Goal: Information Seeking & Learning: Learn about a topic

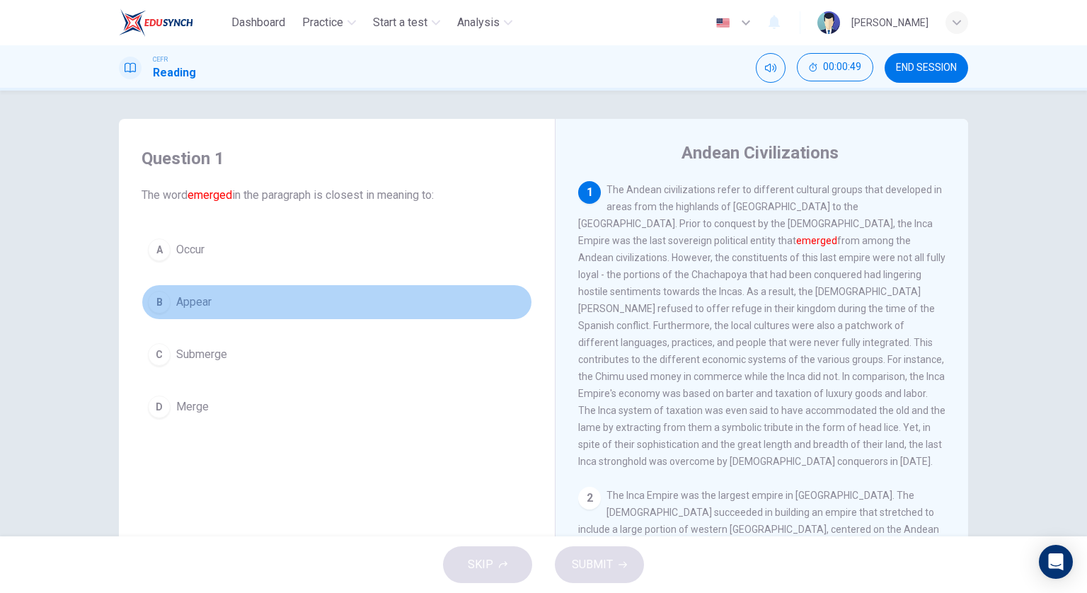
click at [338, 302] on button "B Appear" at bounding box center [337, 302] width 391 height 35
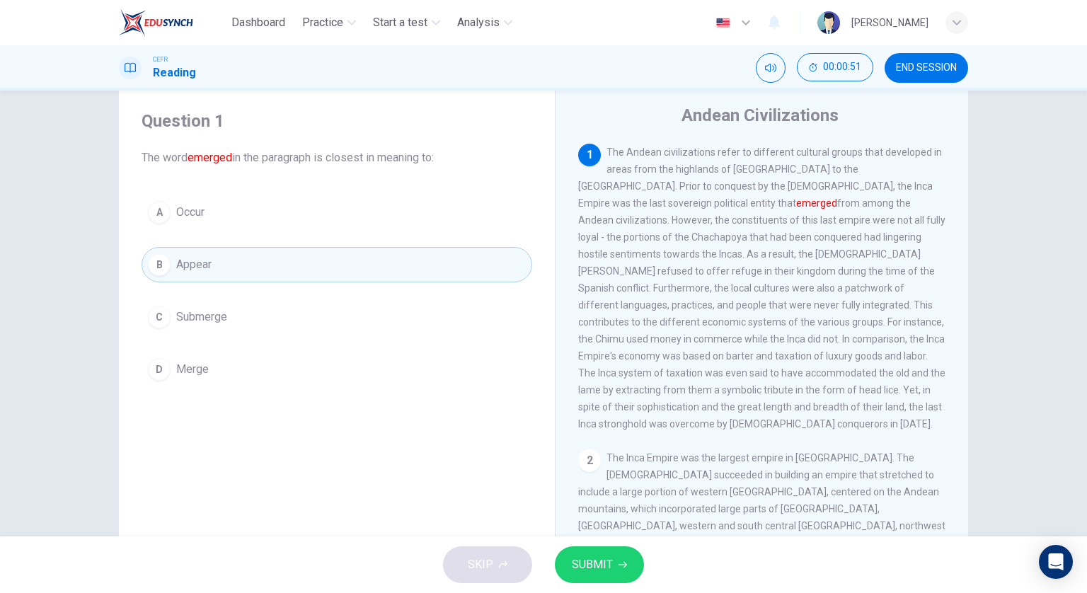
scroll to position [71, 0]
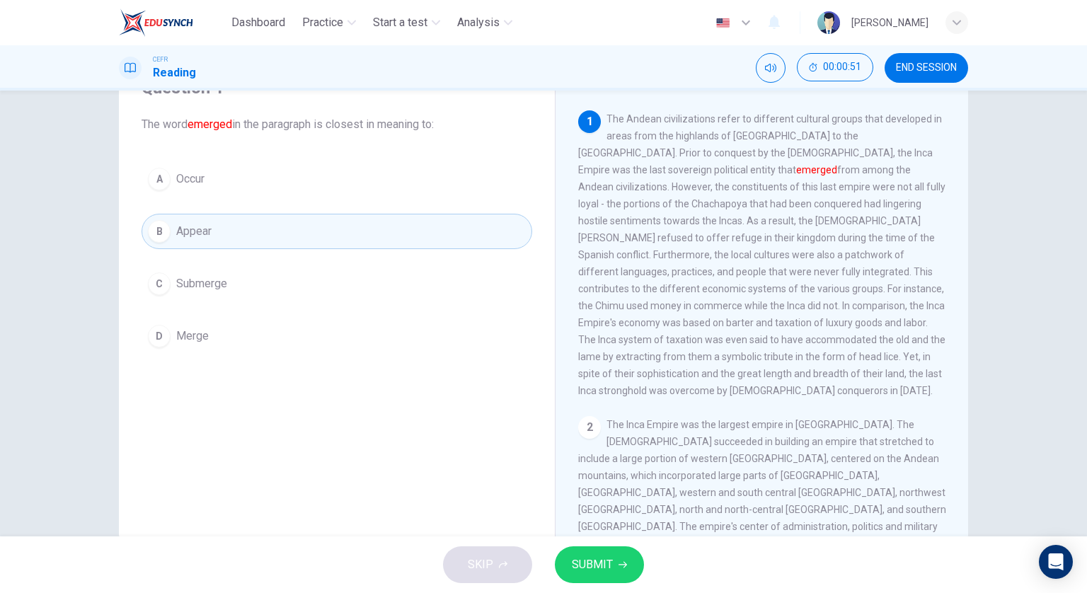
click at [602, 555] on span "SUBMIT" at bounding box center [592, 565] width 41 height 20
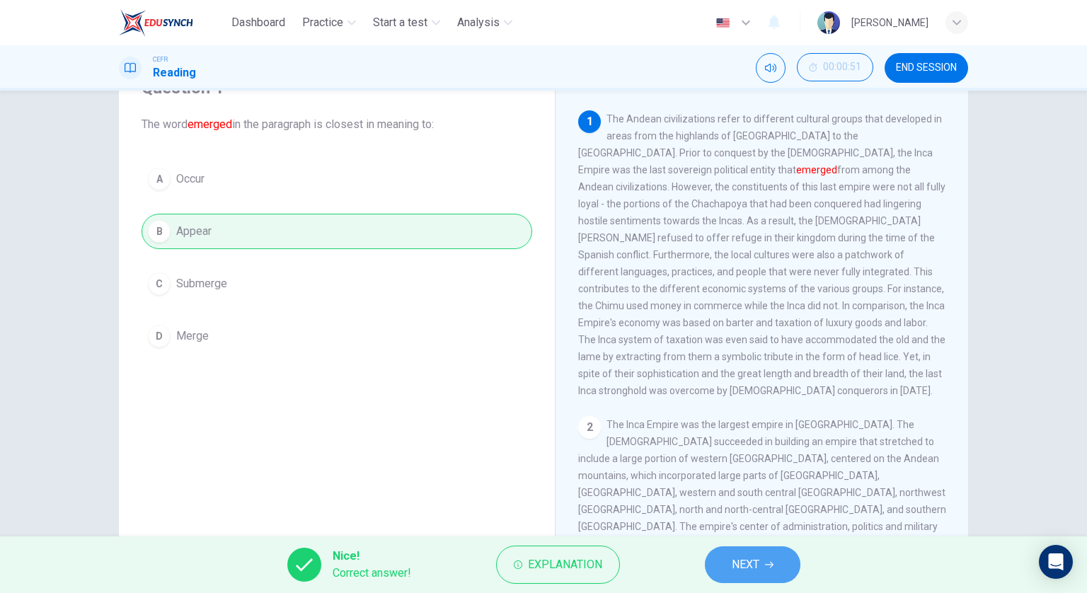
click at [728, 557] on button "NEXT" at bounding box center [753, 564] width 96 height 37
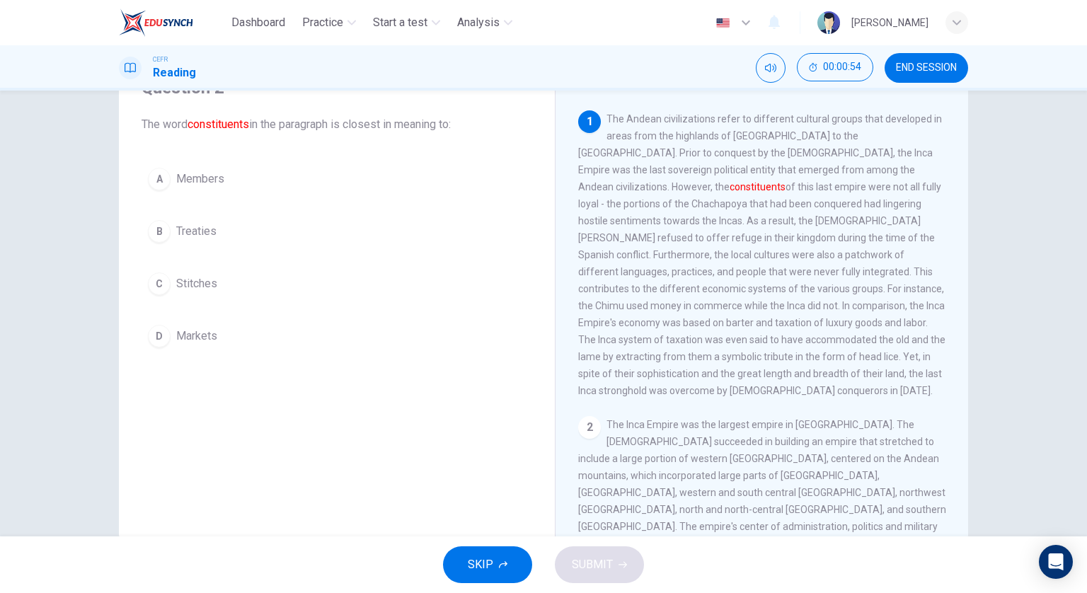
click at [266, 186] on button "A Members" at bounding box center [337, 178] width 391 height 35
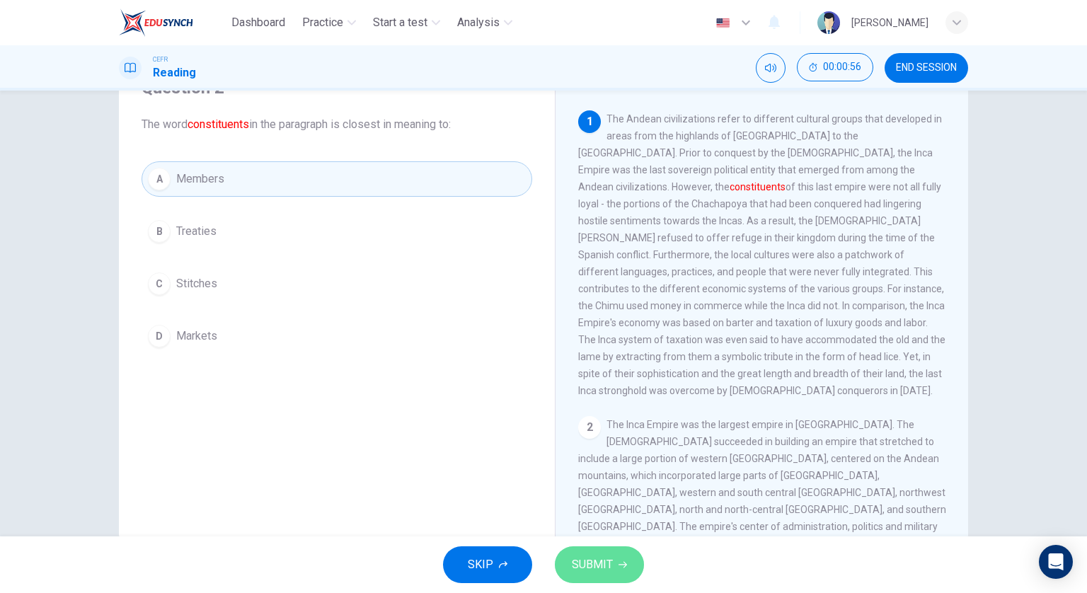
click at [598, 565] on span "SUBMIT" at bounding box center [592, 565] width 41 height 20
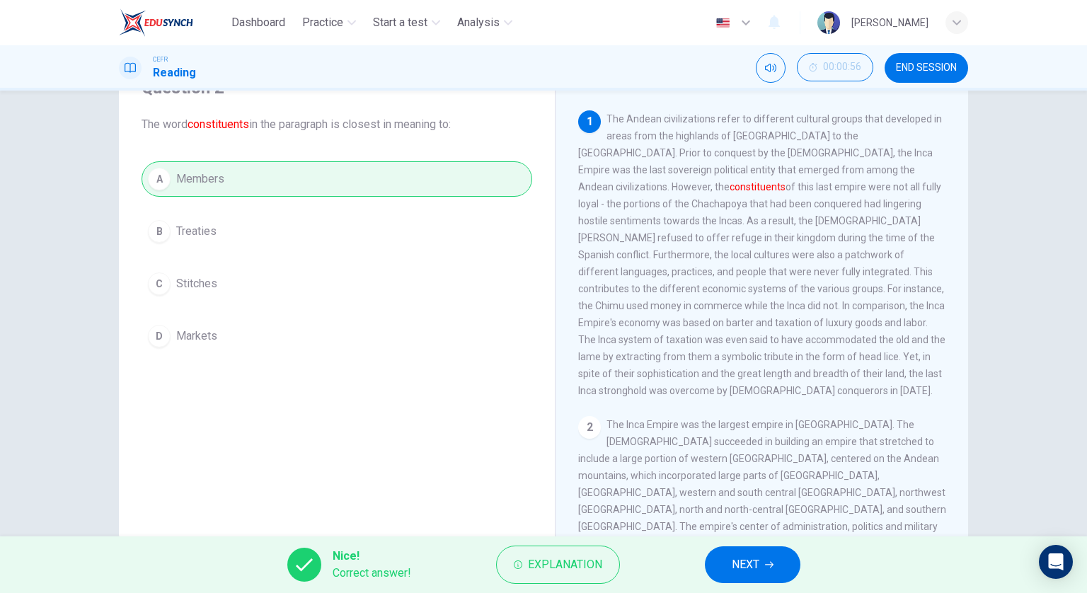
click at [674, 557] on div "Nice! Correct answer! Explanation NEXT" at bounding box center [543, 564] width 1087 height 57
click at [742, 555] on span "NEXT" at bounding box center [746, 565] width 28 height 20
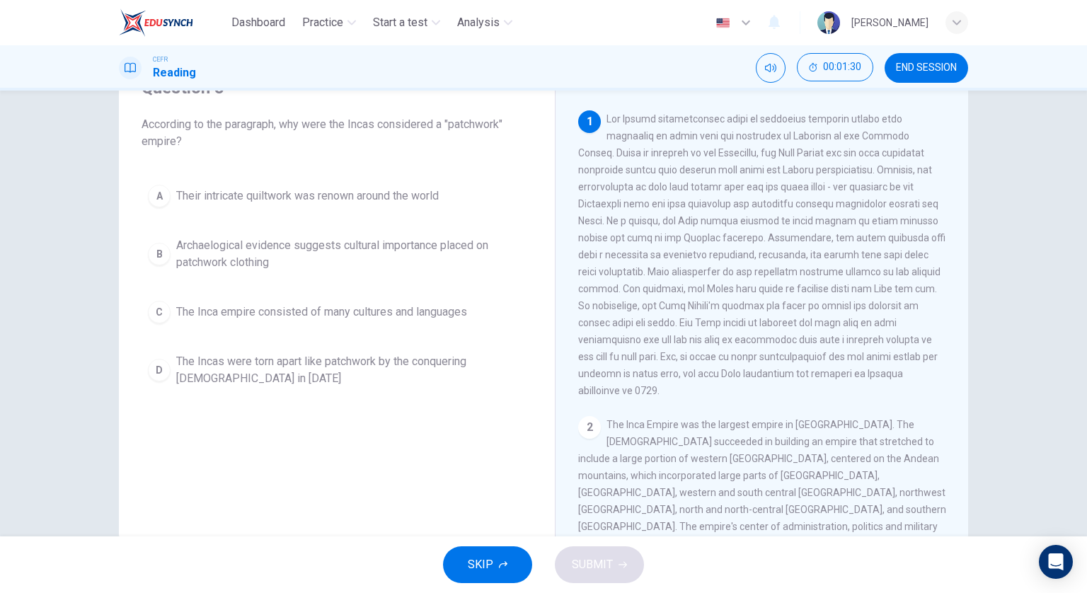
click at [420, 364] on span "The Incas were torn apart like patchwork by the conquering [DEMOGRAPHIC_DATA] i…" at bounding box center [351, 370] width 350 height 34
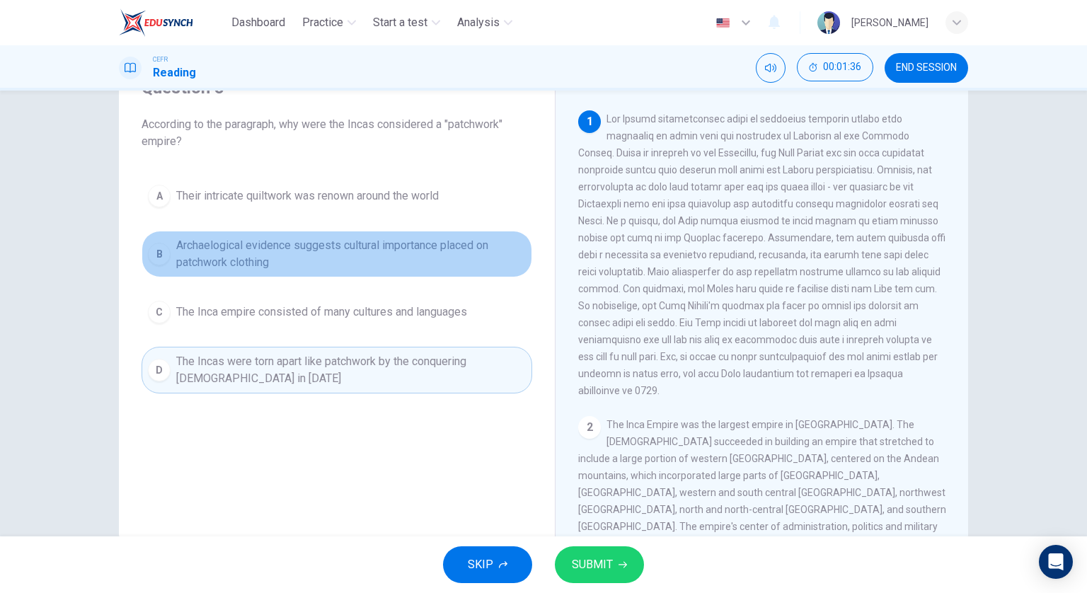
click at [399, 253] on span "Archaelogical evidence suggests cultural importance placed on patchwork clothing" at bounding box center [351, 254] width 350 height 34
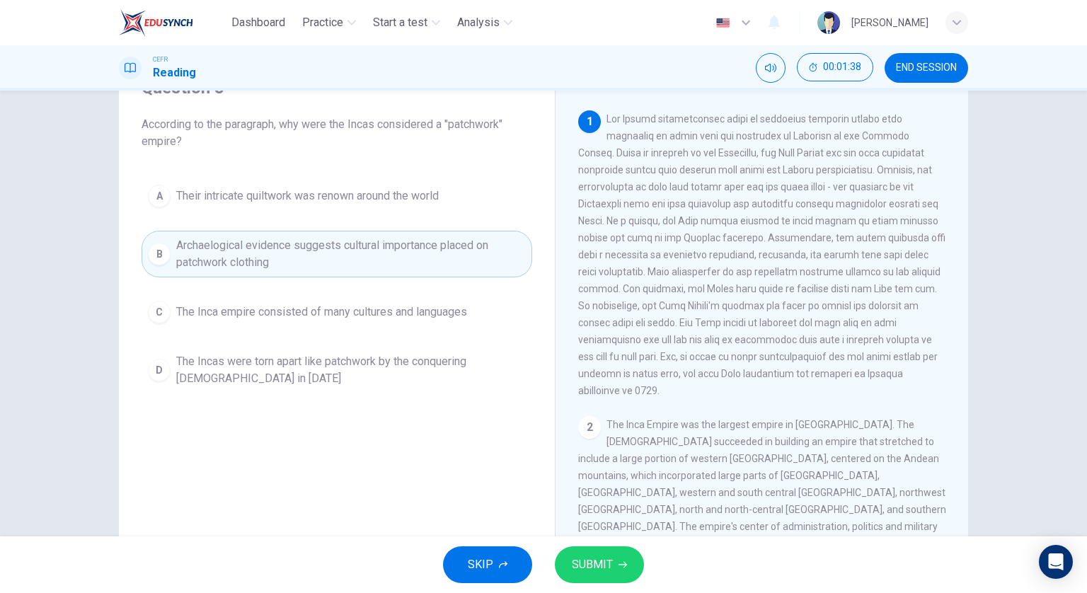
click at [426, 325] on button "C The Inca empire consisted of many cultures and languages" at bounding box center [337, 311] width 391 height 35
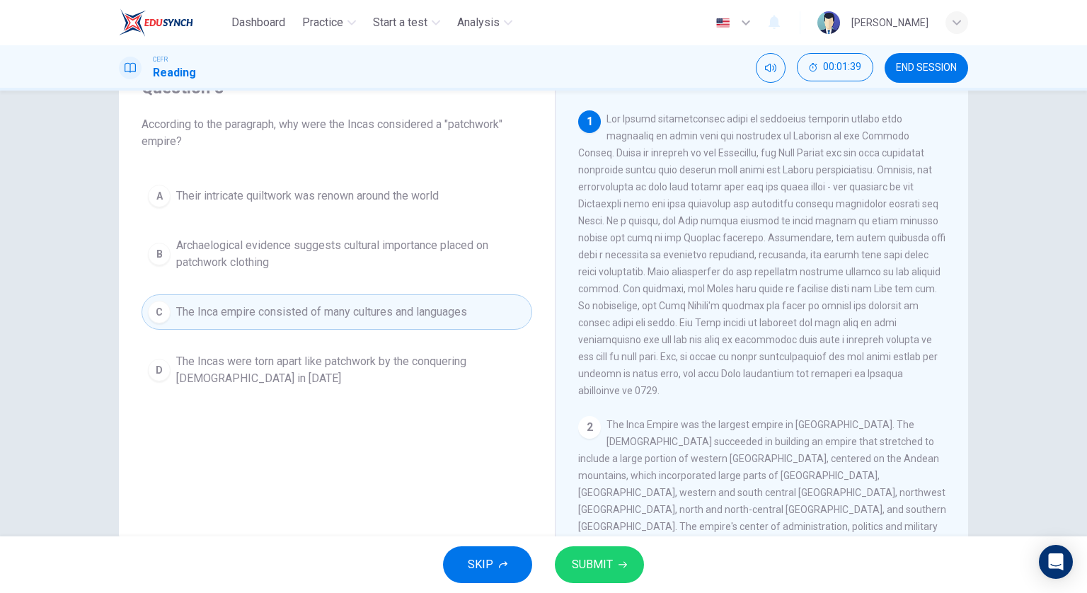
click at [599, 556] on span "SUBMIT" at bounding box center [592, 565] width 41 height 20
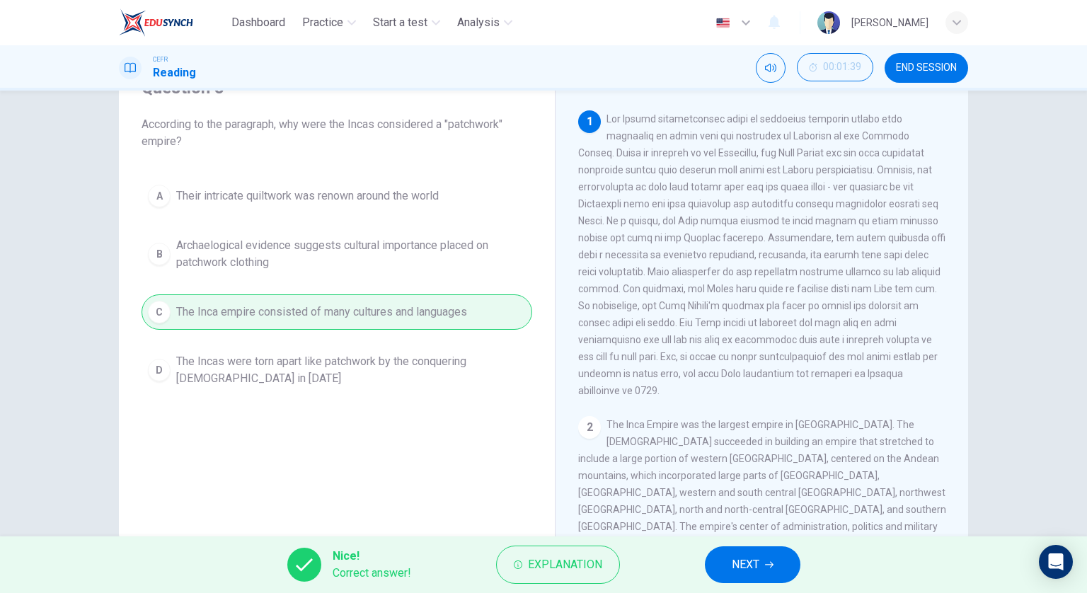
click at [781, 564] on button "NEXT" at bounding box center [753, 564] width 96 height 37
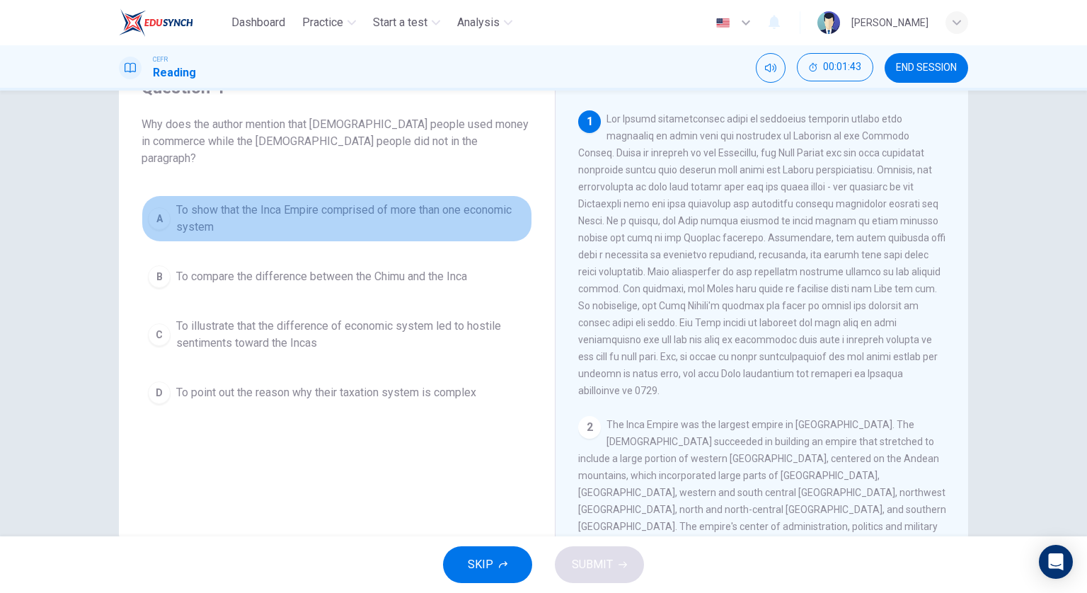
click at [441, 213] on span "To show that the Inca Empire comprised of more than one economic system" at bounding box center [351, 219] width 350 height 34
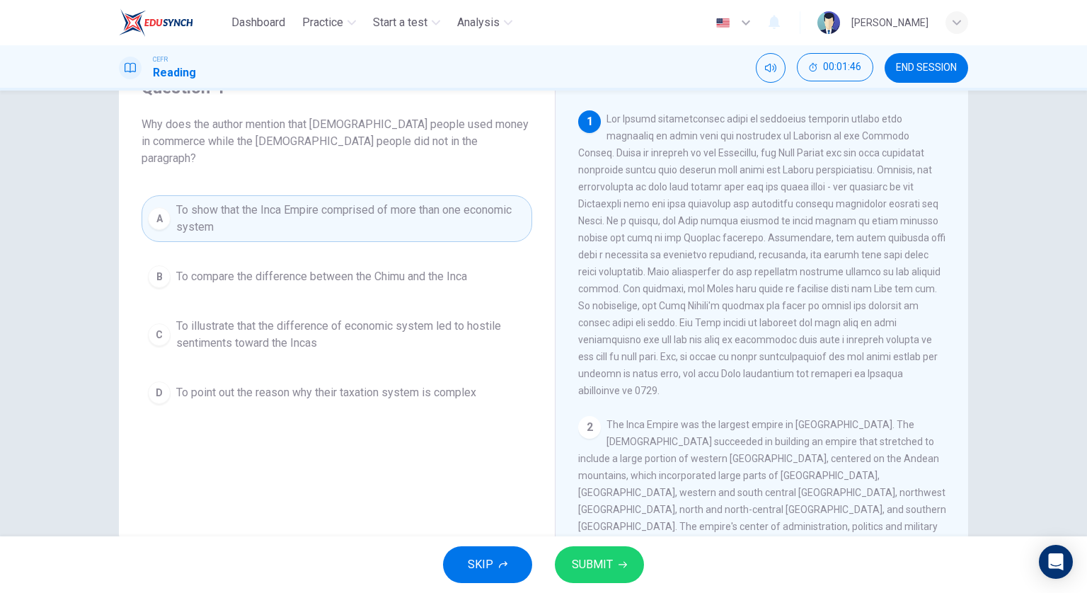
click at [601, 548] on button "SUBMIT" at bounding box center [599, 564] width 89 height 37
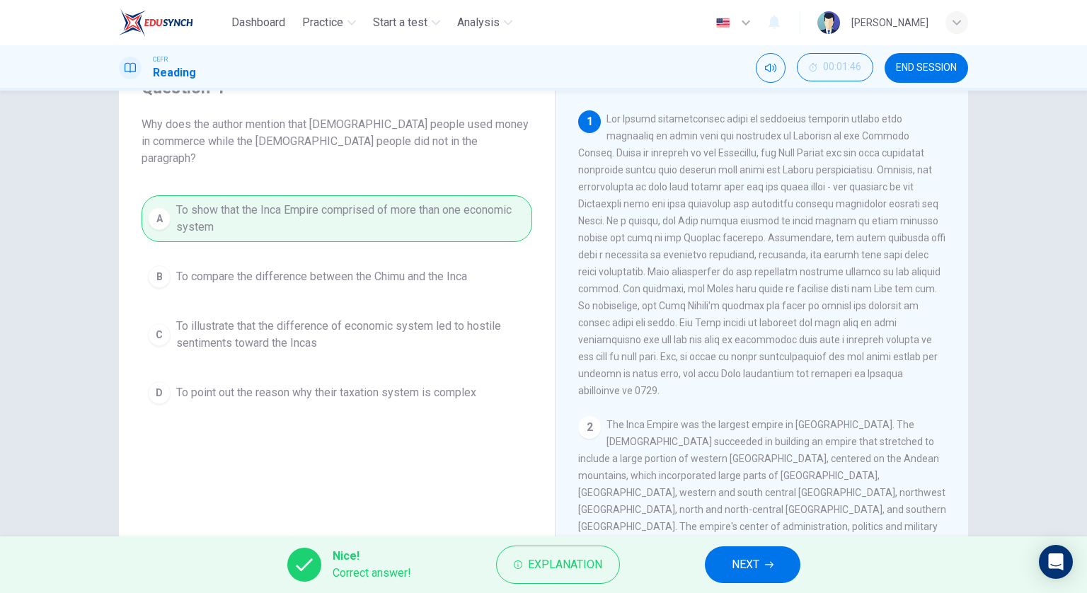
click at [727, 556] on button "NEXT" at bounding box center [753, 564] width 96 height 37
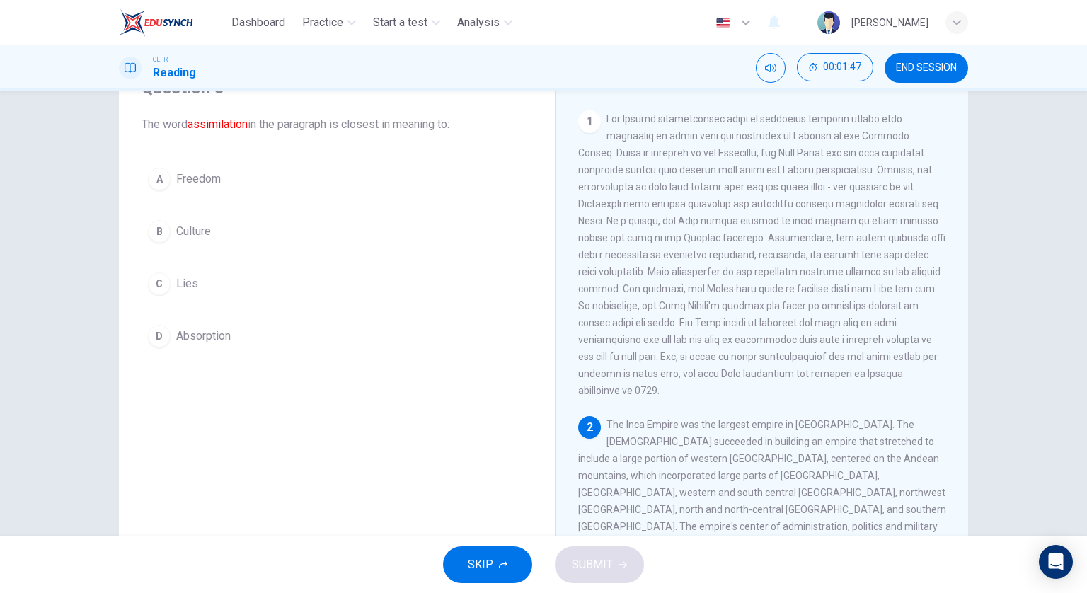
click at [331, 331] on button "D Absorption" at bounding box center [337, 335] width 391 height 35
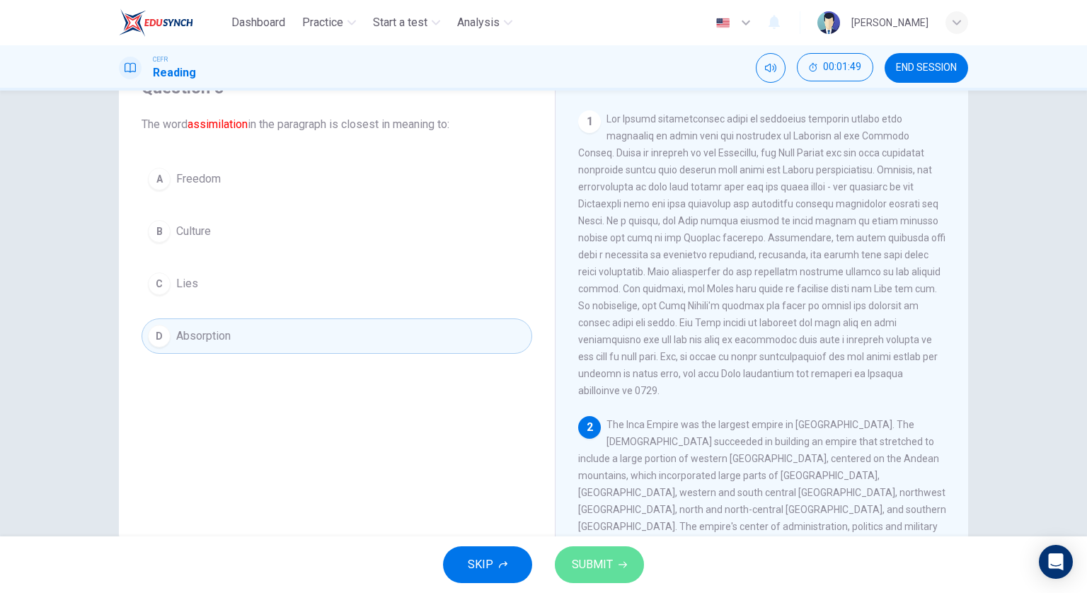
click at [606, 548] on button "SUBMIT" at bounding box center [599, 564] width 89 height 37
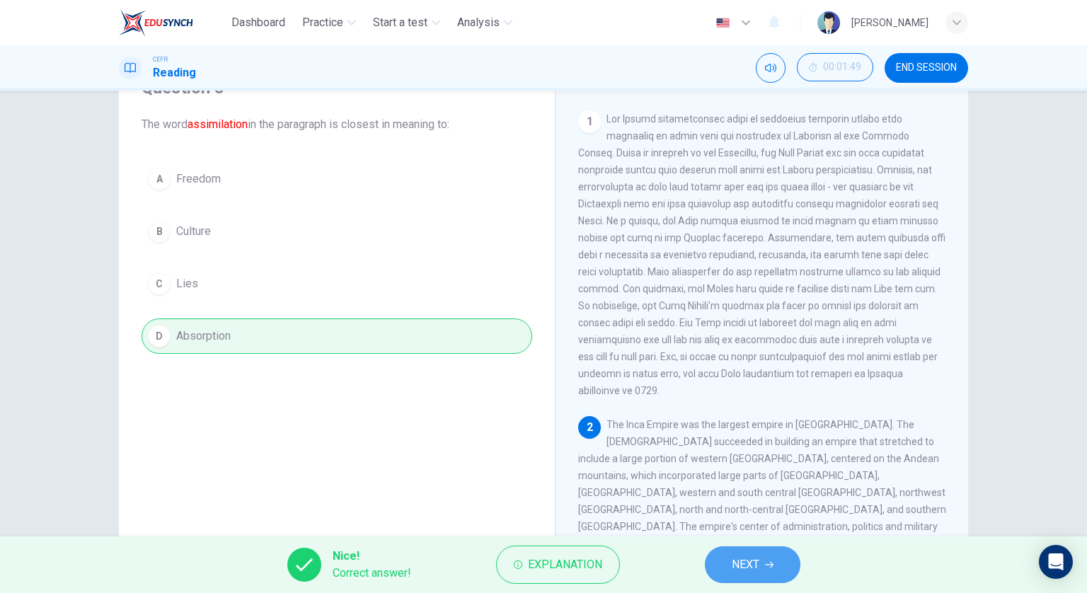
click at [747, 563] on span "NEXT" at bounding box center [746, 565] width 28 height 20
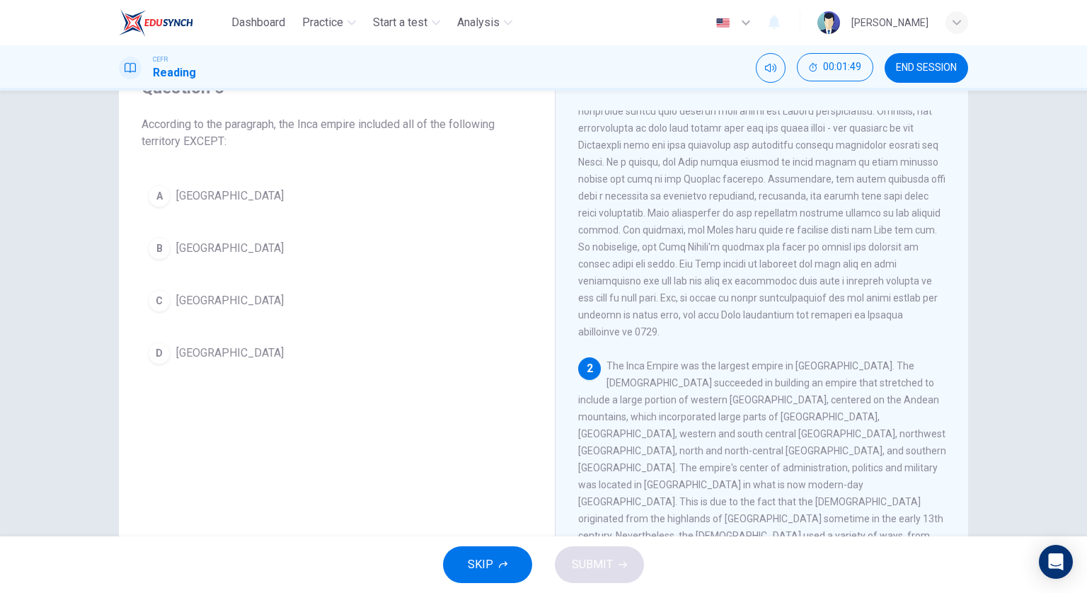
scroll to position [142, 0]
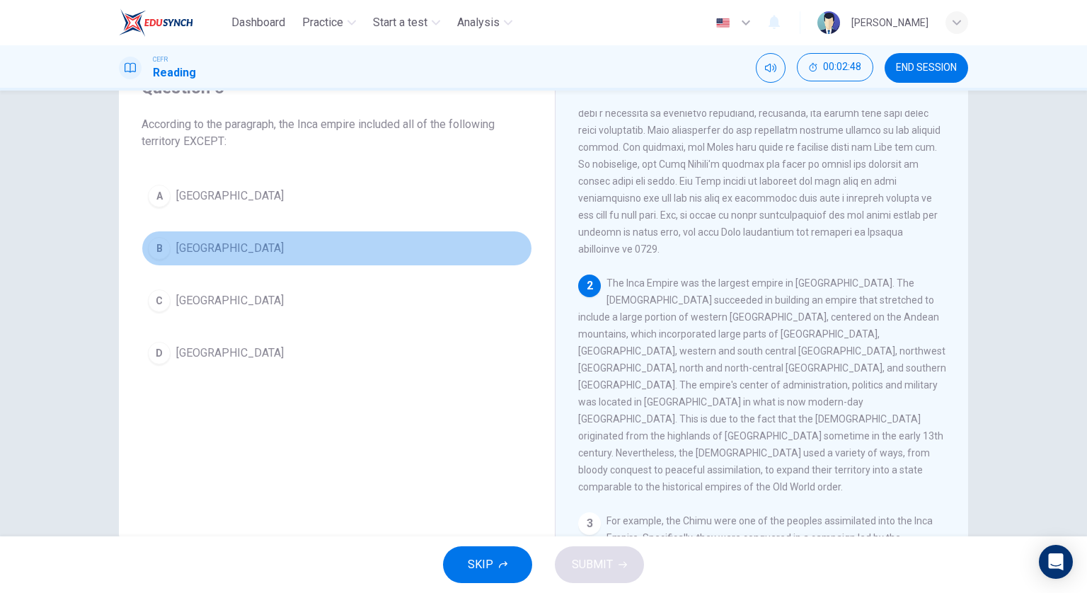
click at [258, 240] on button "B [GEOGRAPHIC_DATA]" at bounding box center [337, 248] width 391 height 35
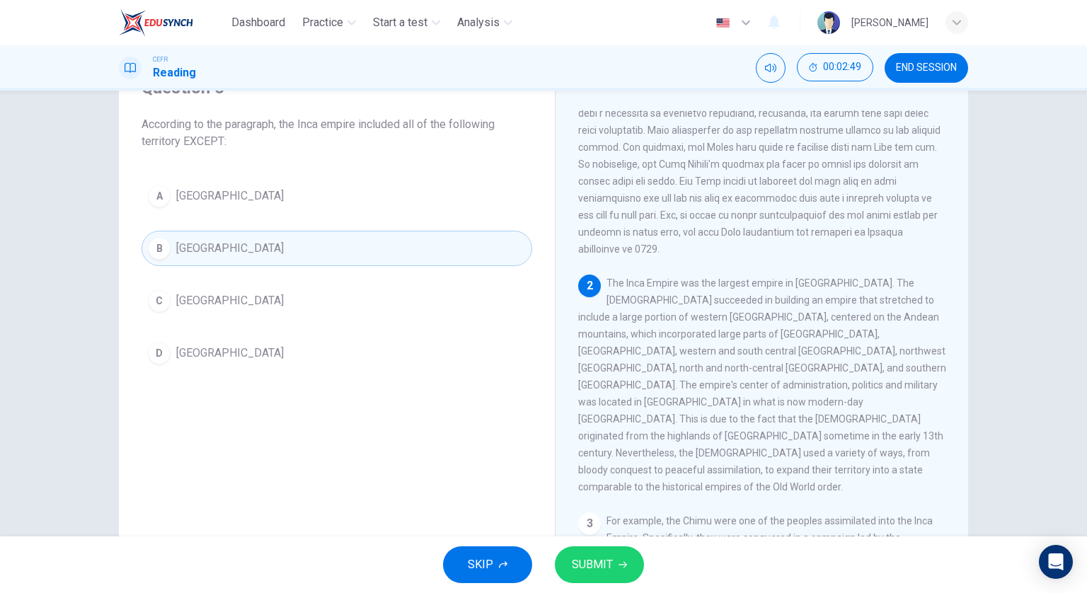
click at [587, 562] on span "SUBMIT" at bounding box center [592, 565] width 41 height 20
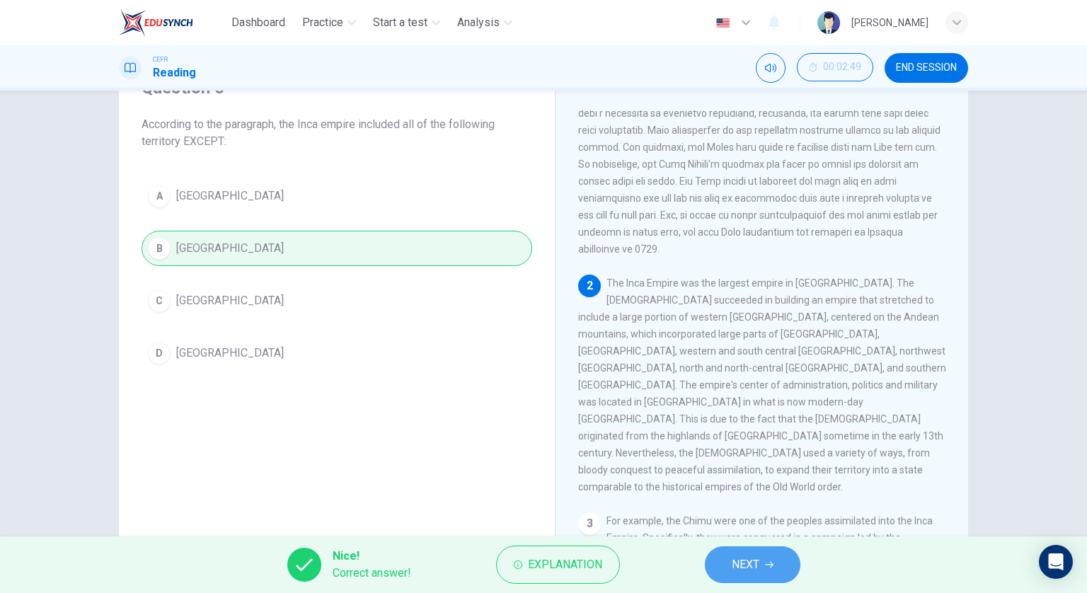
click at [730, 570] on button "NEXT" at bounding box center [753, 564] width 96 height 37
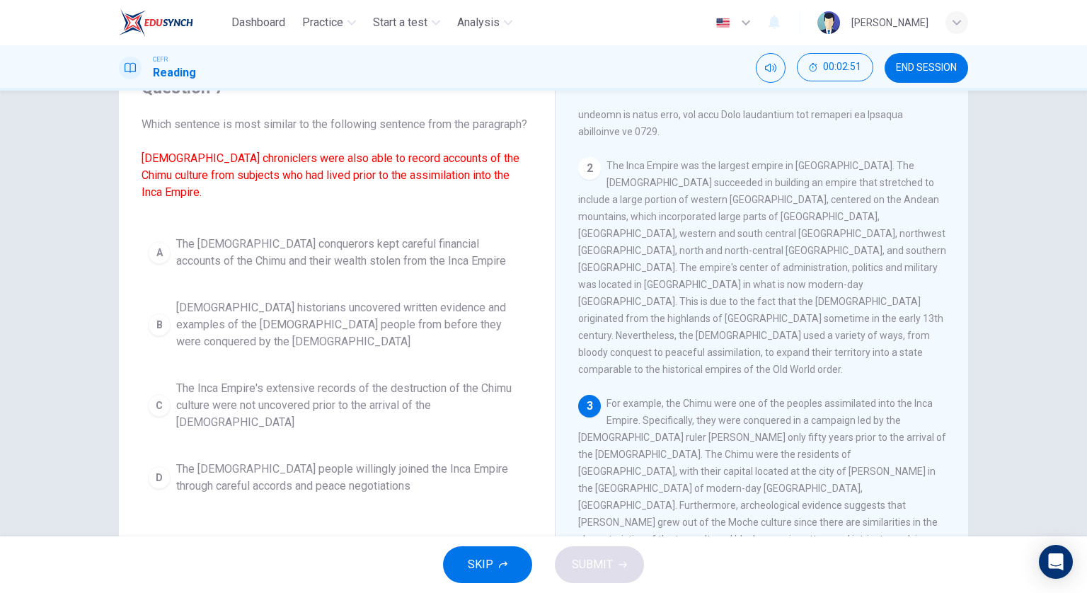
scroll to position [283, 0]
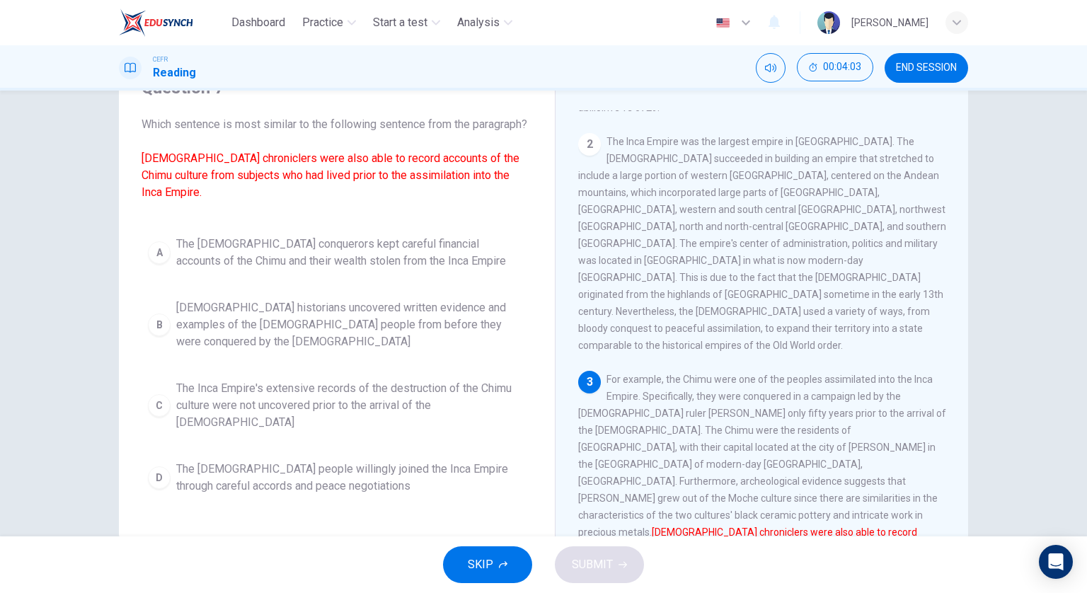
click at [453, 310] on span "[DEMOGRAPHIC_DATA] historians uncovered written evidence and examples of the [D…" at bounding box center [351, 324] width 350 height 51
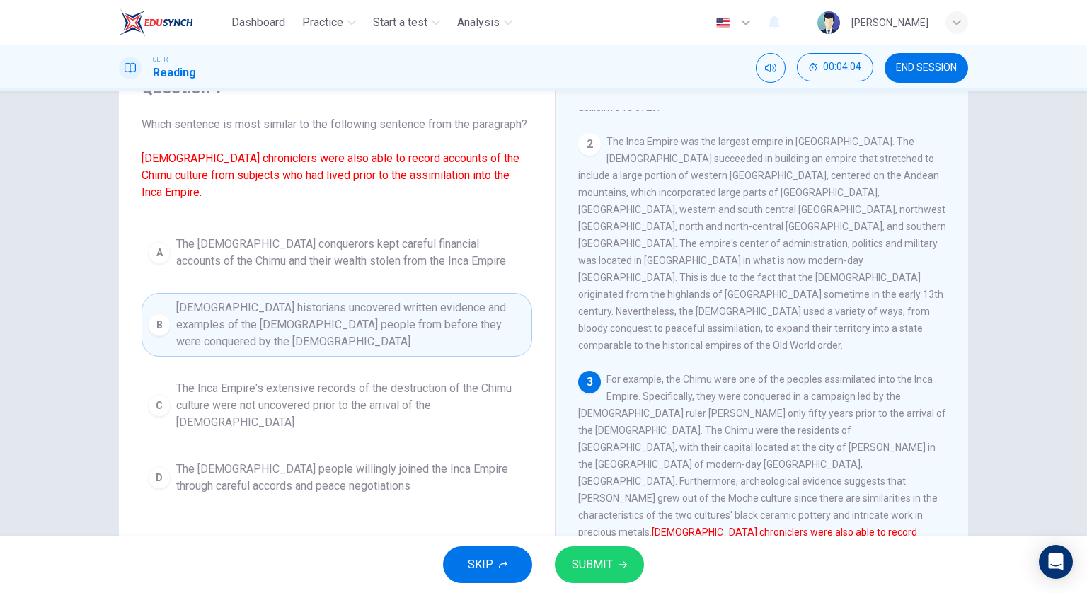
click at [575, 563] on span "SUBMIT" at bounding box center [592, 565] width 41 height 20
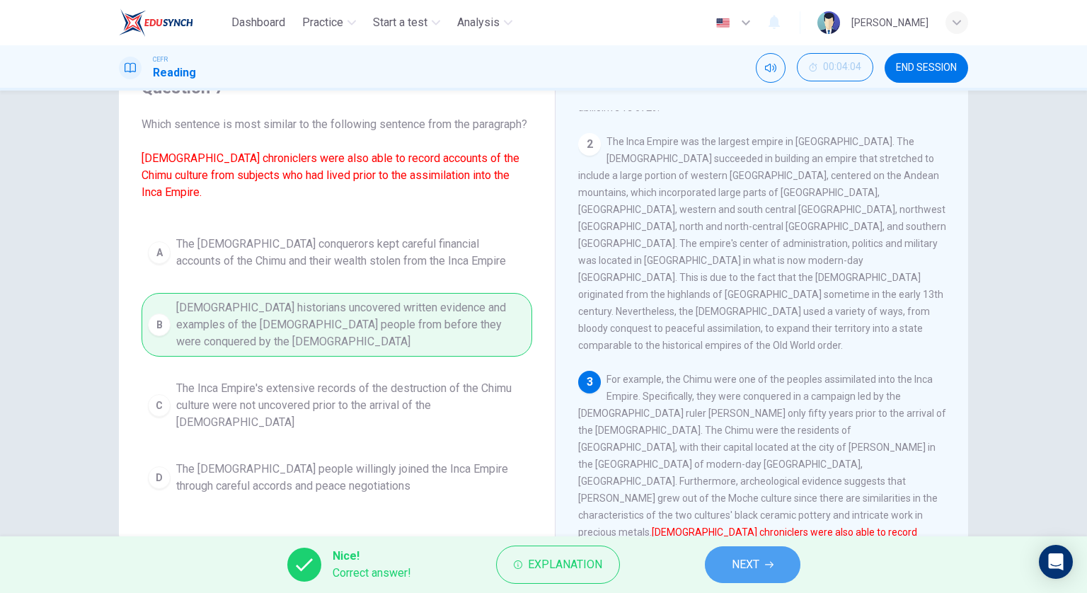
click at [737, 558] on span "NEXT" at bounding box center [746, 565] width 28 height 20
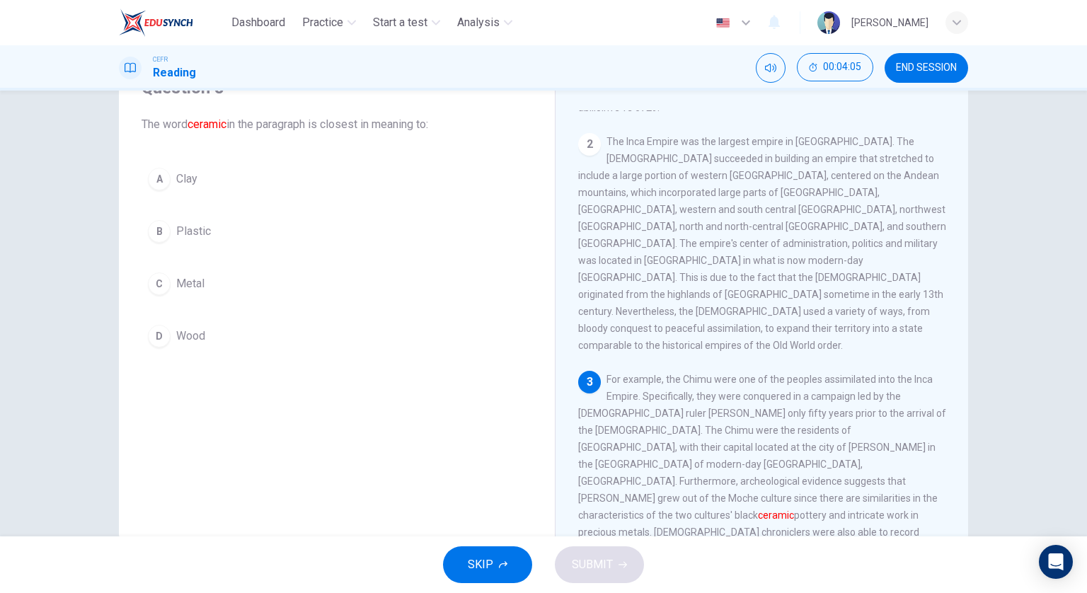
click at [313, 156] on div "Question 8 The word ceramic in the paragraph is closest in meaning to: A Clay B…" at bounding box center [336, 215] width 413 height 306
click at [318, 164] on button "A Clay" at bounding box center [337, 178] width 391 height 35
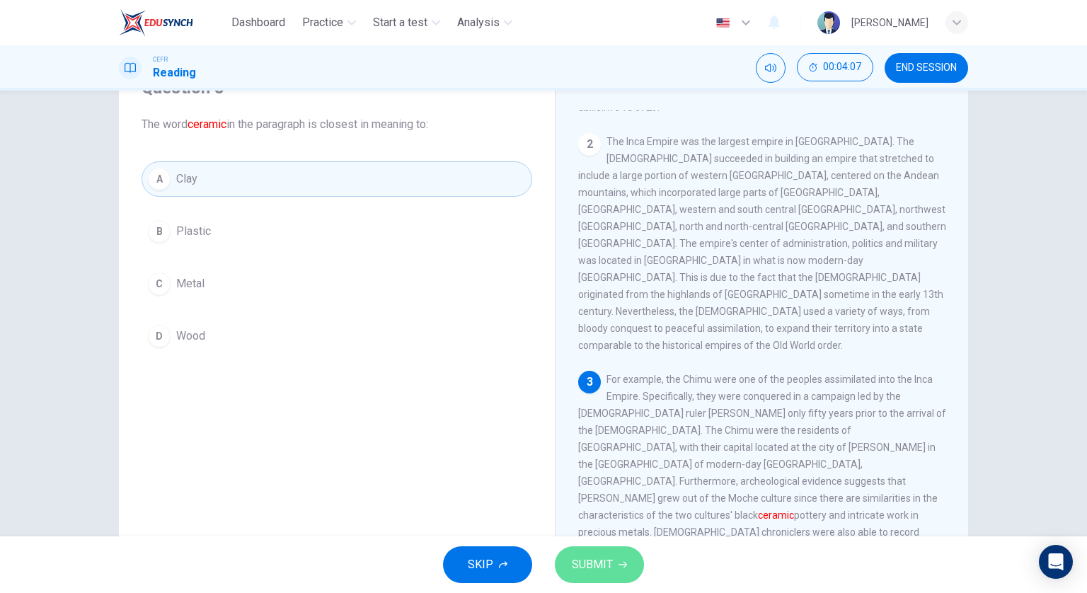
click at [614, 567] on button "SUBMIT" at bounding box center [599, 564] width 89 height 37
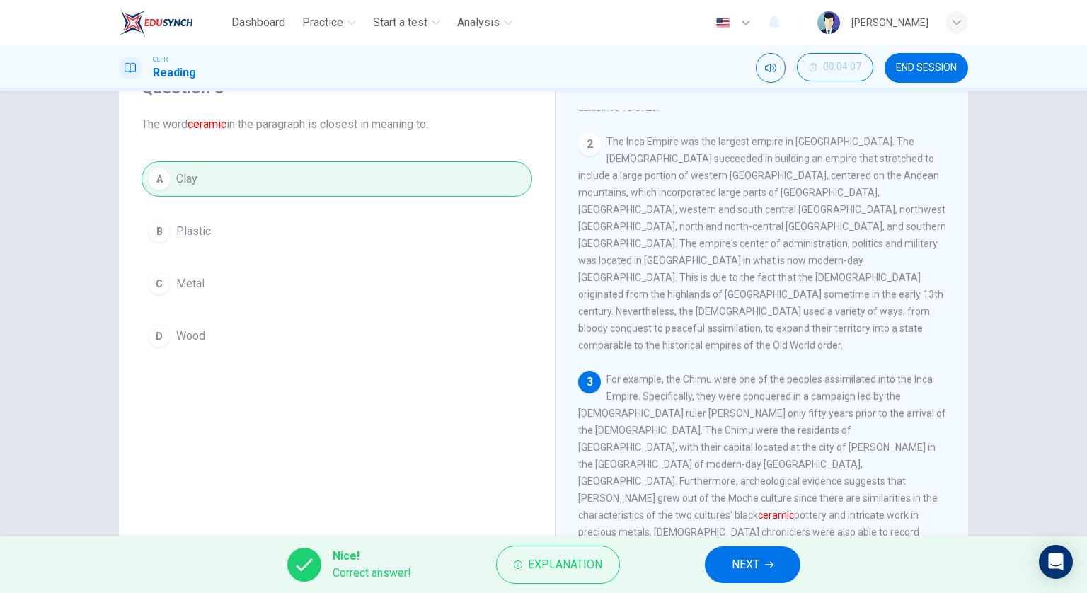
click at [736, 576] on button "NEXT" at bounding box center [753, 564] width 96 height 37
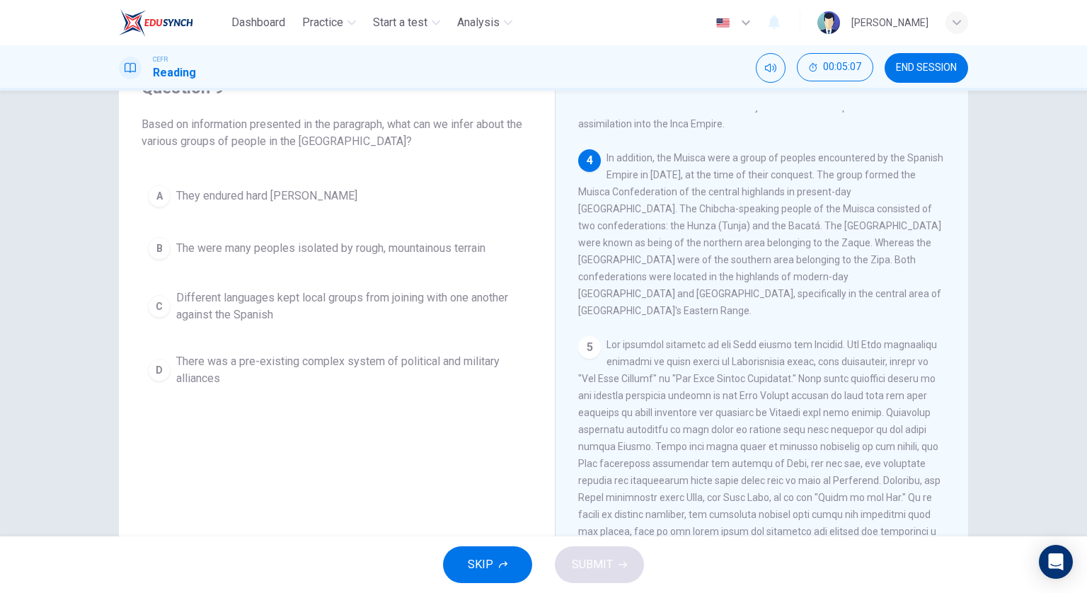
scroll to position [102, 0]
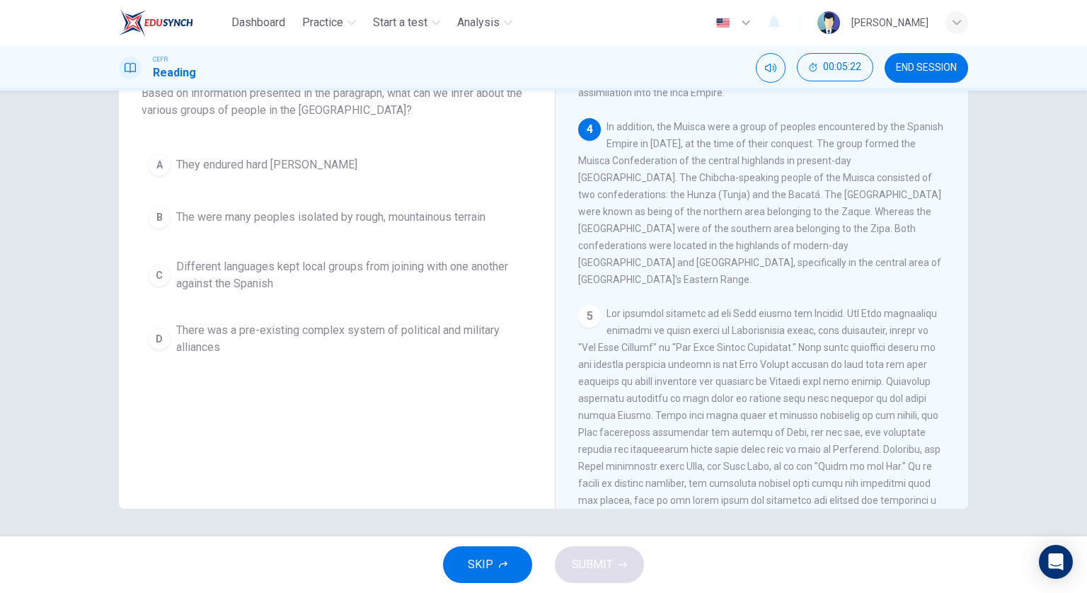
click at [464, 341] on span "There was a pre-existing complex system of political and military alliances" at bounding box center [351, 339] width 350 height 34
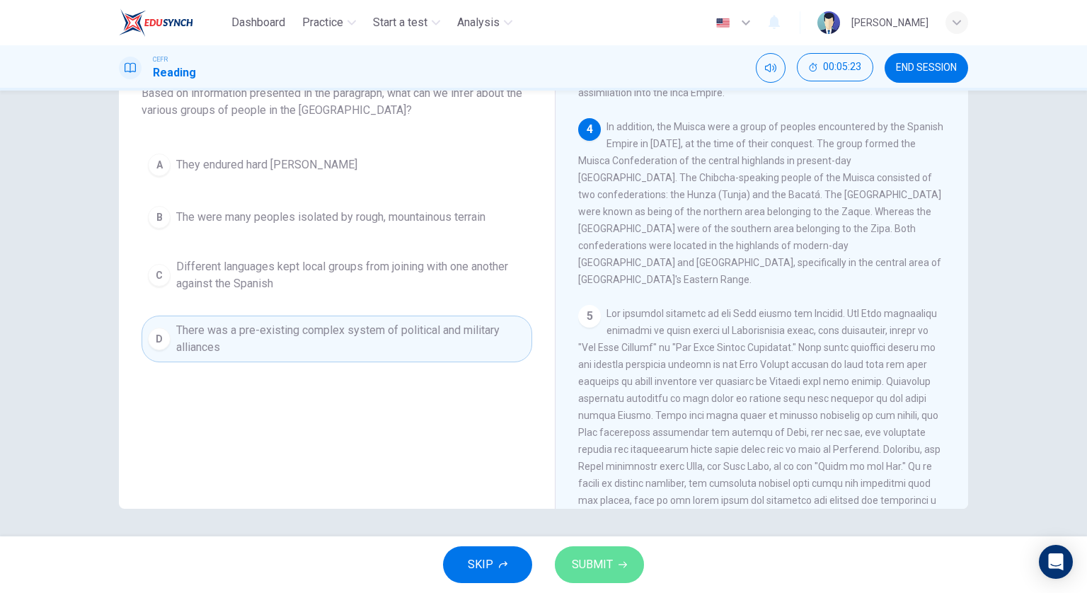
click at [569, 568] on button "SUBMIT" at bounding box center [599, 564] width 89 height 37
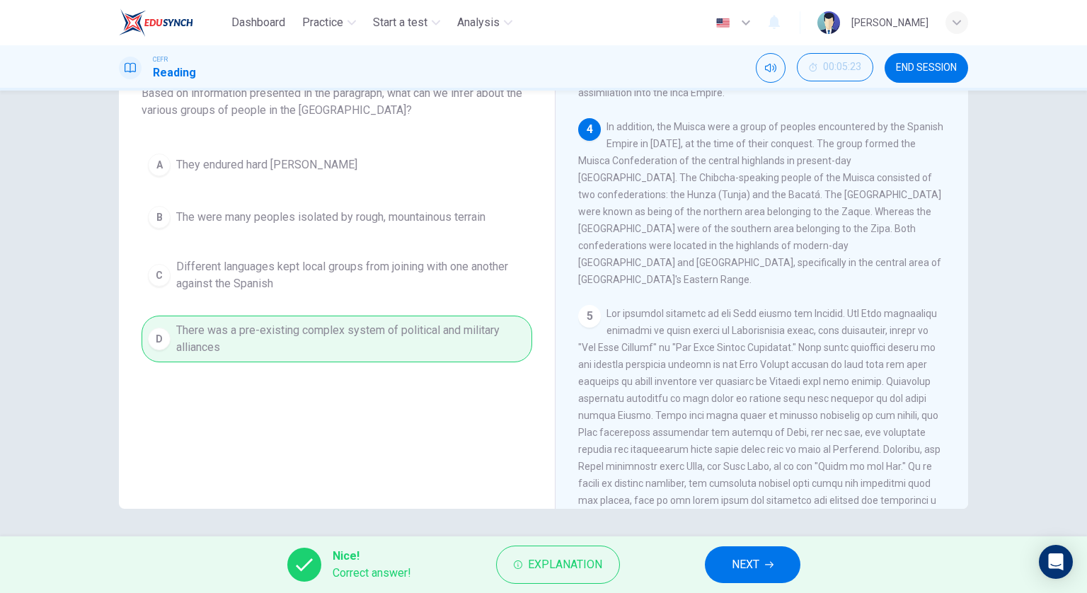
click at [741, 561] on span "NEXT" at bounding box center [746, 565] width 28 height 20
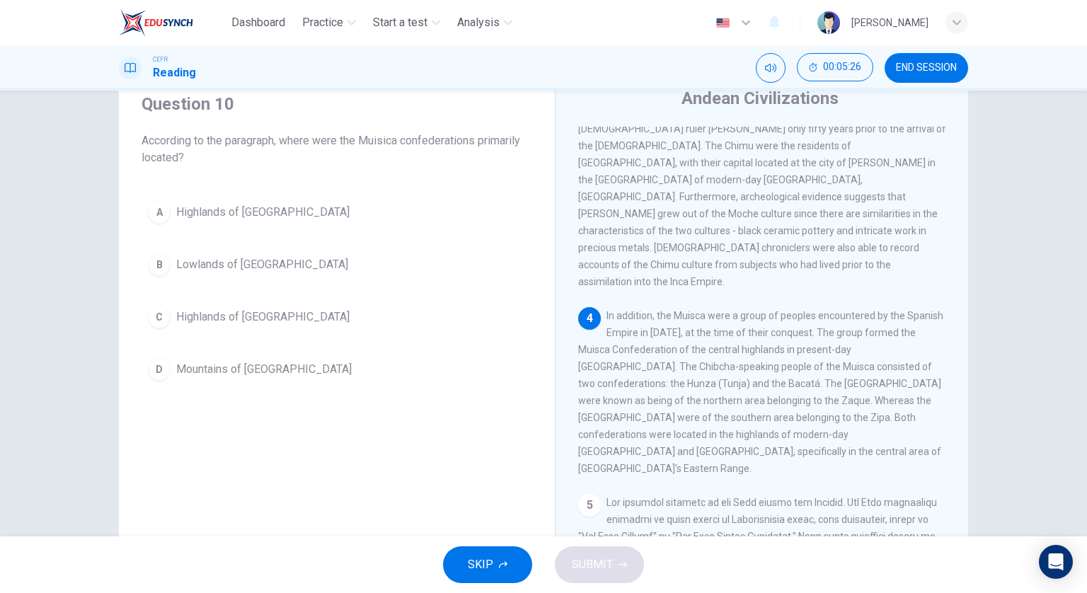
scroll to position [31, 0]
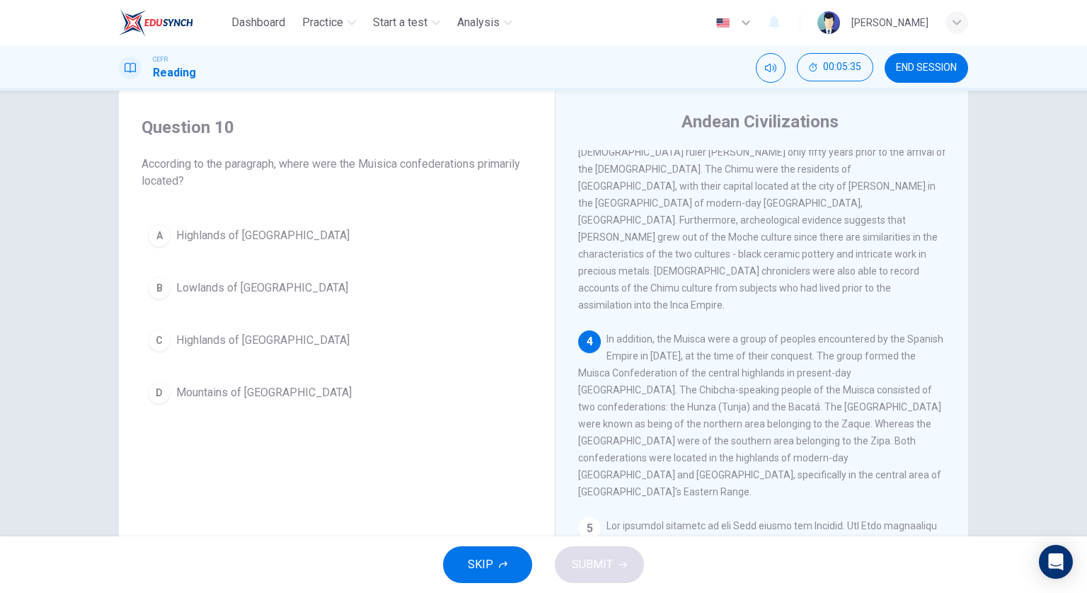
click at [306, 329] on button "C Highlands of [GEOGRAPHIC_DATA]" at bounding box center [337, 340] width 391 height 35
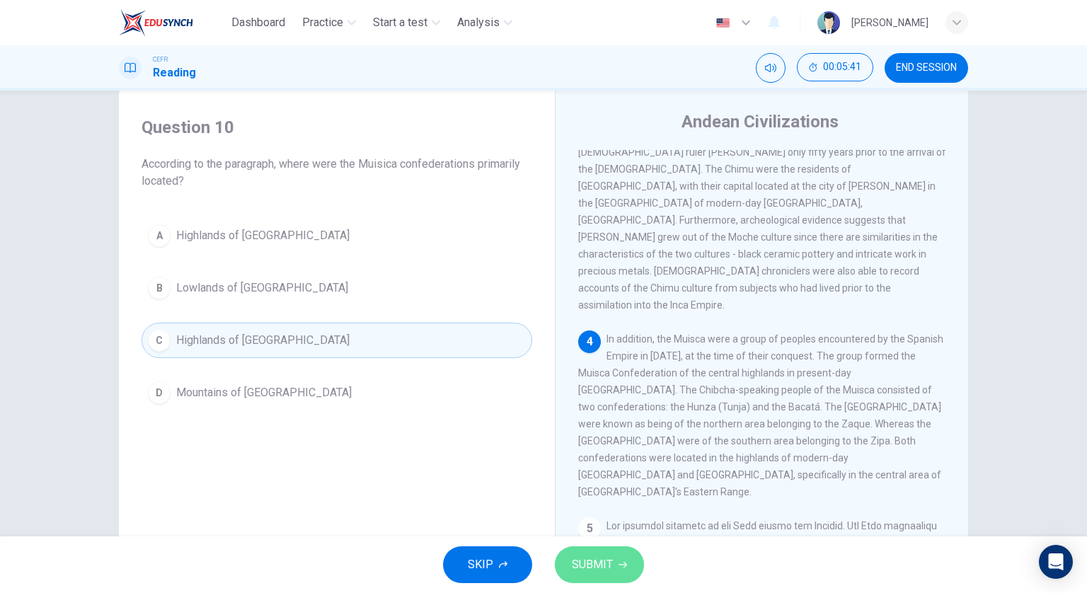
click at [589, 570] on span "SUBMIT" at bounding box center [592, 565] width 41 height 20
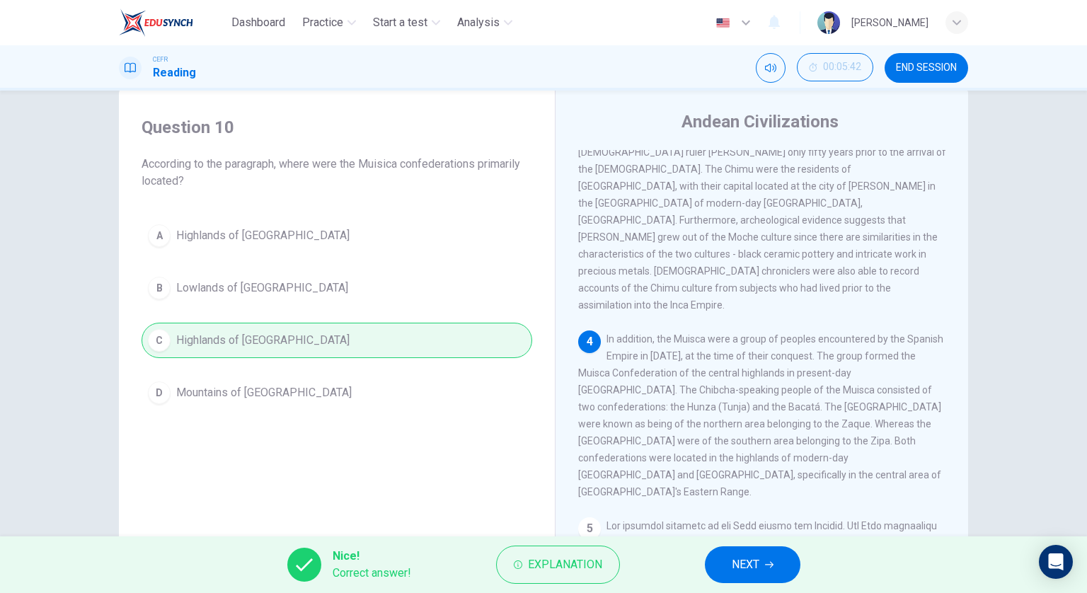
click at [733, 563] on span "NEXT" at bounding box center [746, 565] width 28 height 20
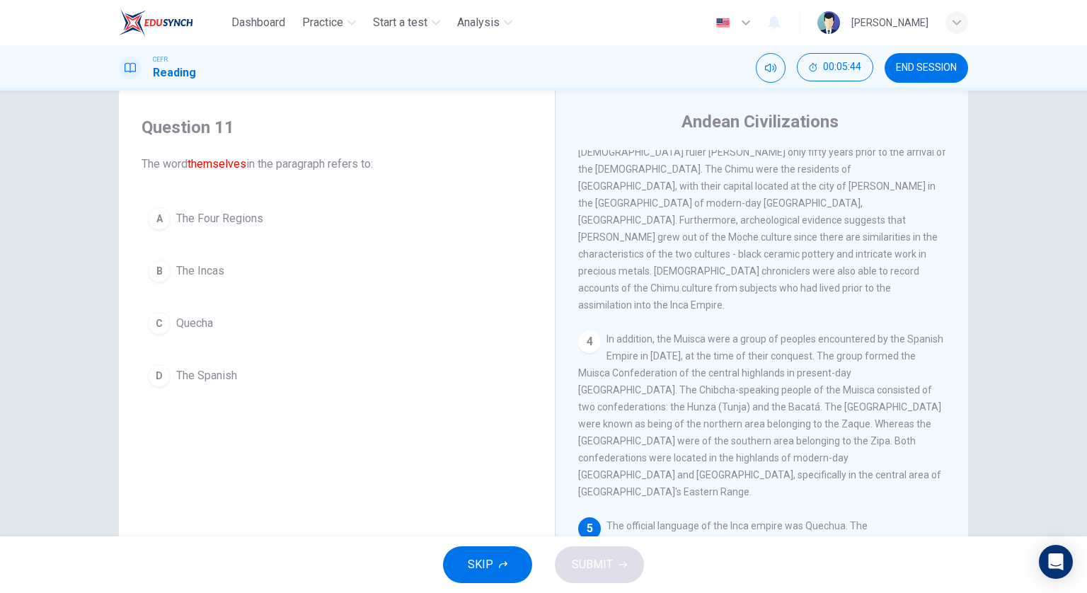
click at [286, 247] on div "A The Four Regions B The Incas C Quecha D The Spanish" at bounding box center [337, 297] width 391 height 193
drag, startPoint x: 289, startPoint y: 262, endPoint x: 293, endPoint y: 270, distance: 8.9
click at [289, 263] on button "B The Incas" at bounding box center [337, 270] width 391 height 35
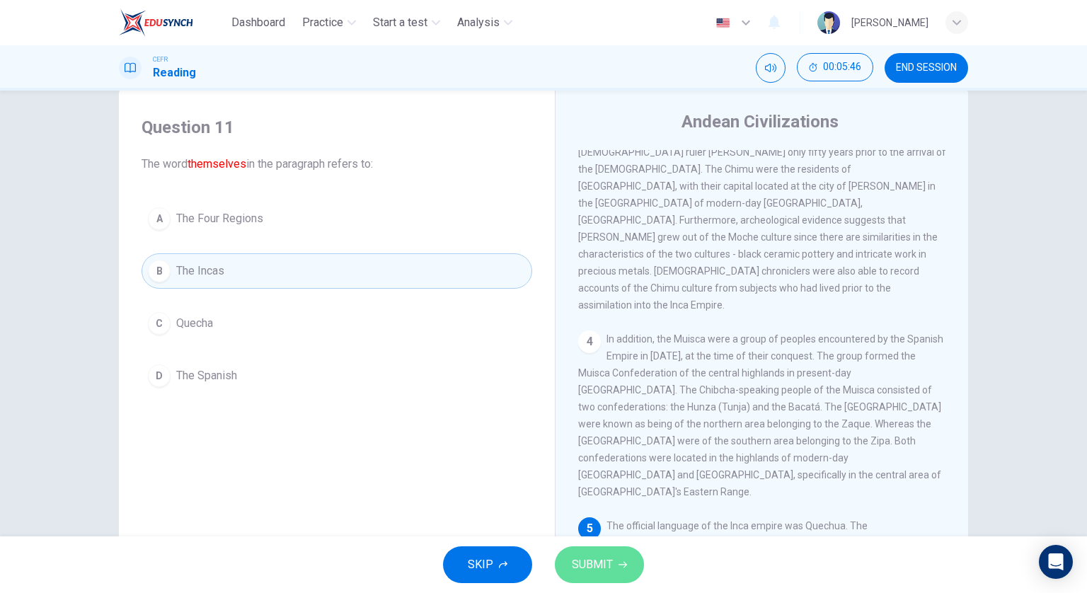
click at [602, 556] on span "SUBMIT" at bounding box center [592, 565] width 41 height 20
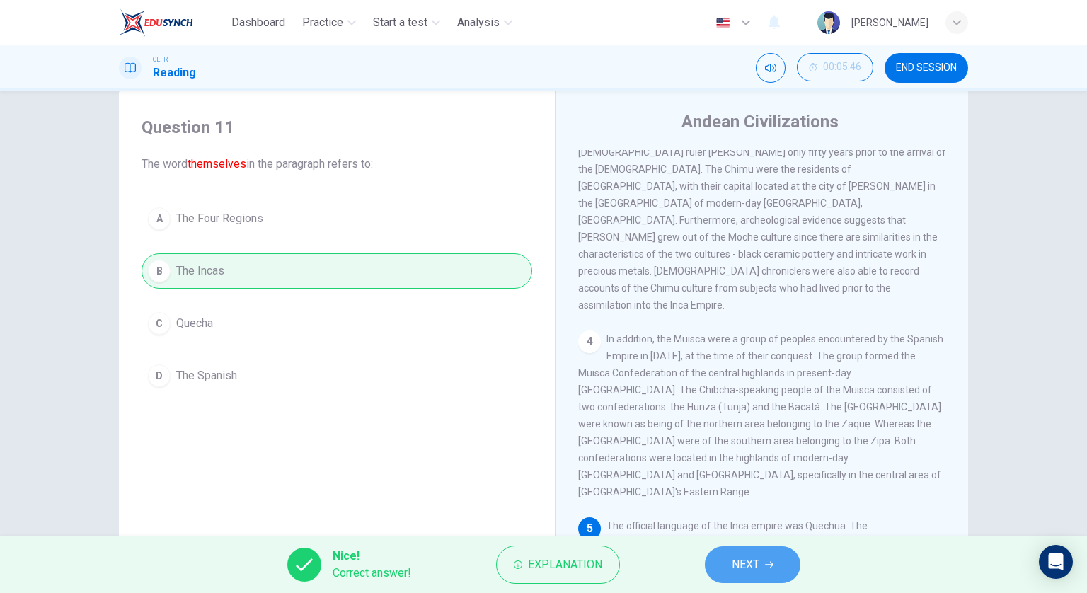
click at [771, 557] on button "NEXT" at bounding box center [753, 564] width 96 height 37
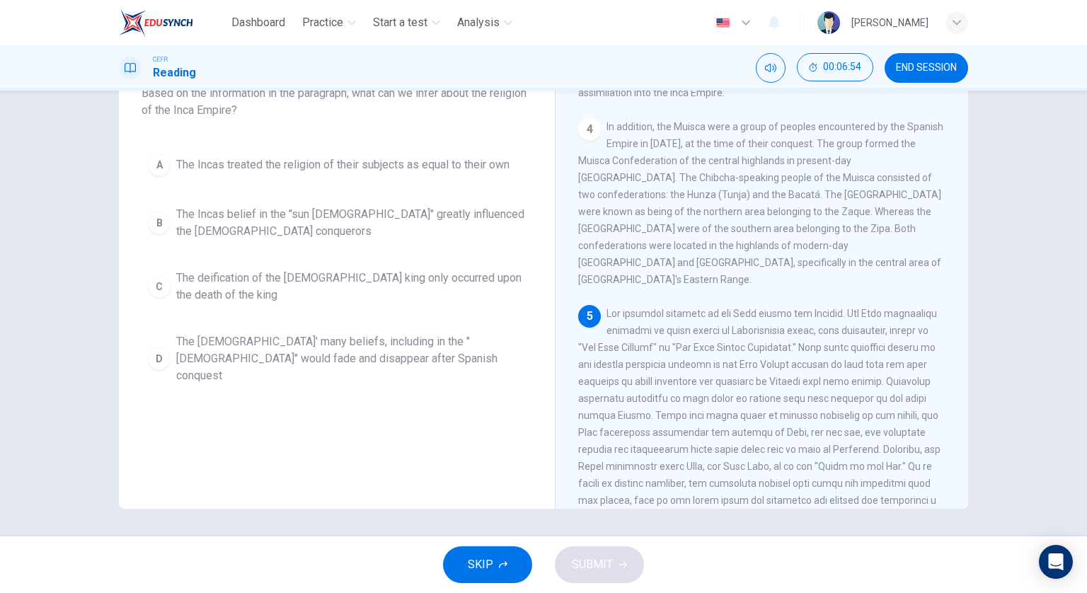
scroll to position [102, 0]
click at [393, 277] on span "The deification of the [DEMOGRAPHIC_DATA] king only occurred upon the death of …" at bounding box center [351, 287] width 350 height 34
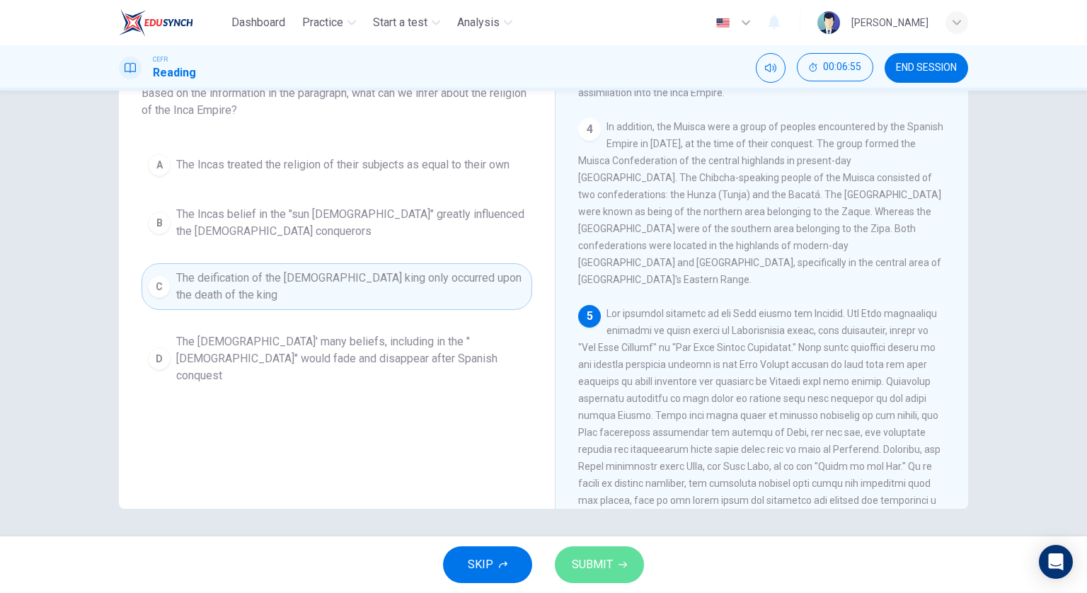
click at [601, 565] on span "SUBMIT" at bounding box center [592, 565] width 41 height 20
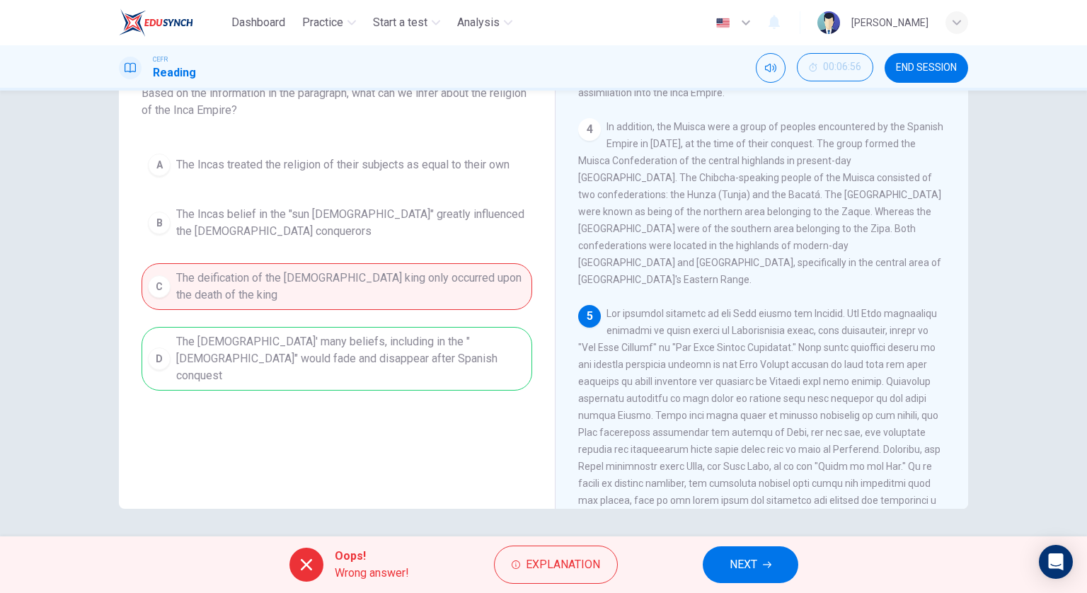
click at [740, 556] on span "NEXT" at bounding box center [744, 565] width 28 height 20
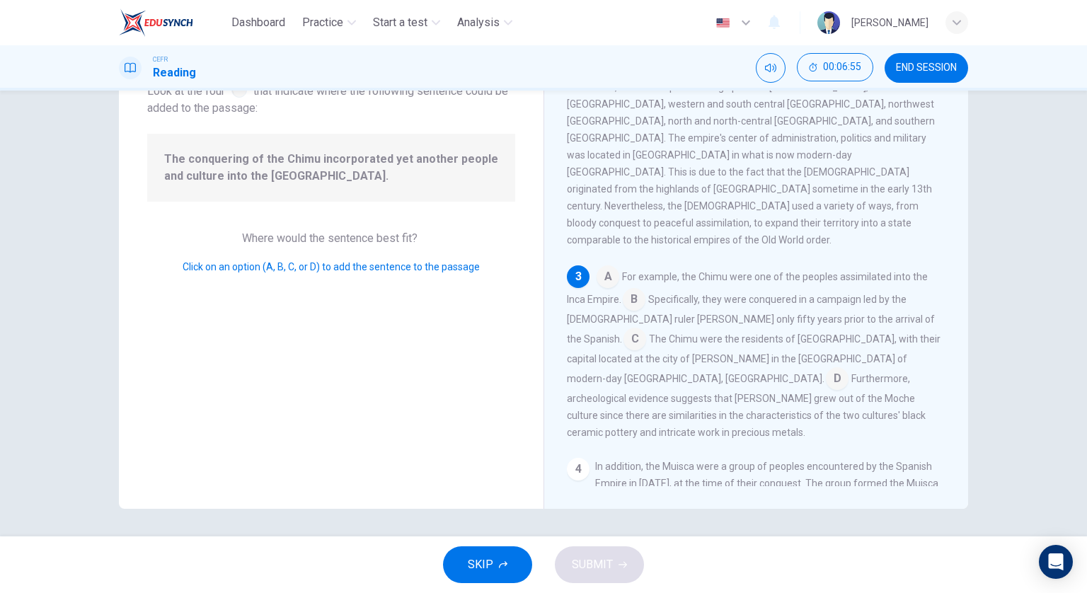
scroll to position [383, 0]
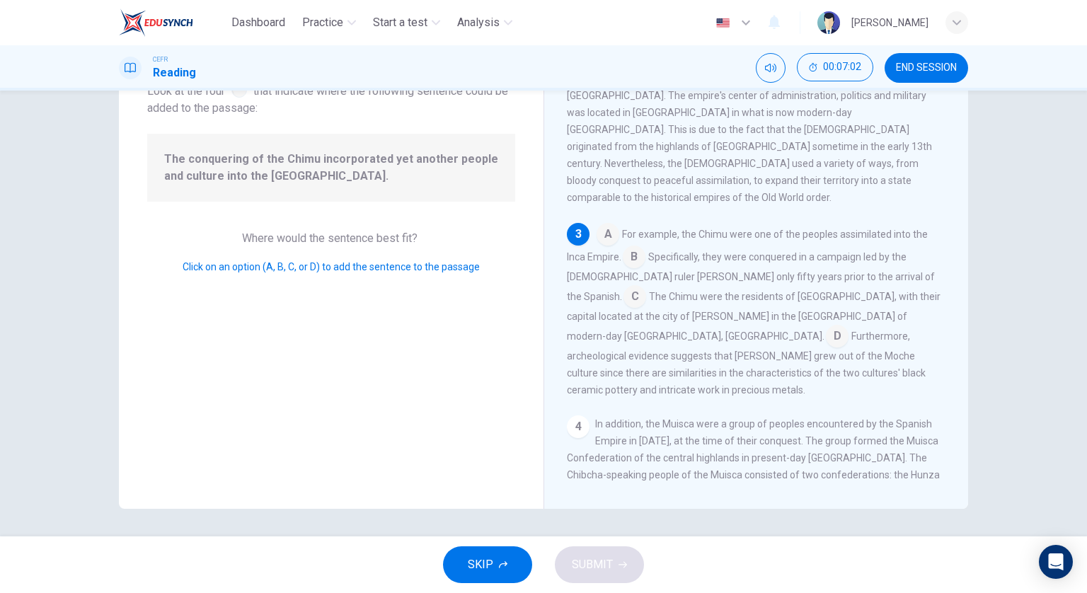
click at [611, 224] on input at bounding box center [608, 235] width 23 height 23
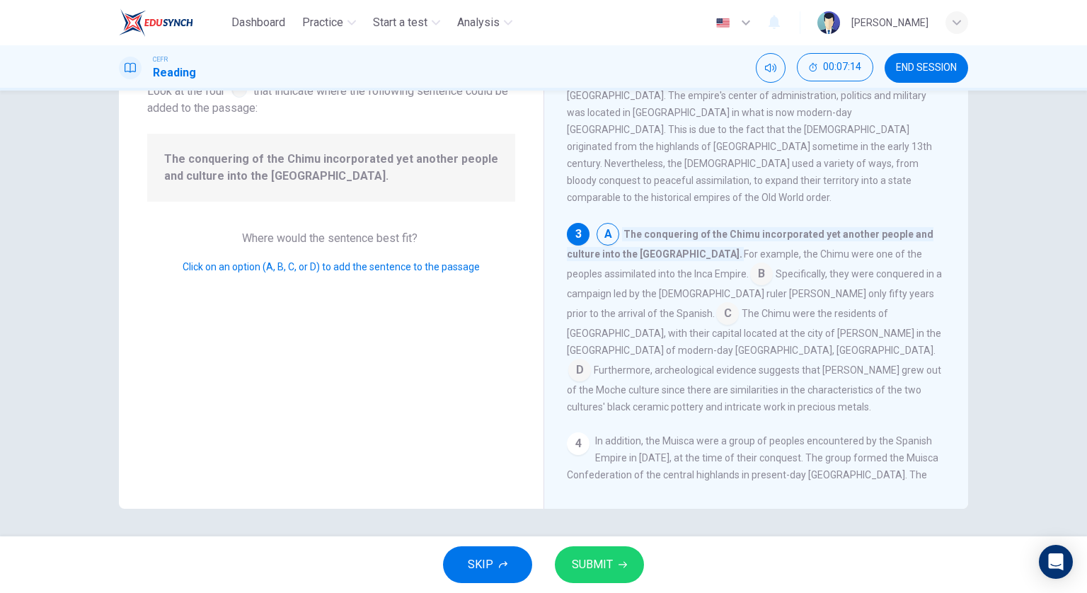
click at [631, 544] on div "SKIP SUBMIT" at bounding box center [543, 564] width 1087 height 57
click at [621, 563] on icon "button" at bounding box center [623, 565] width 8 height 8
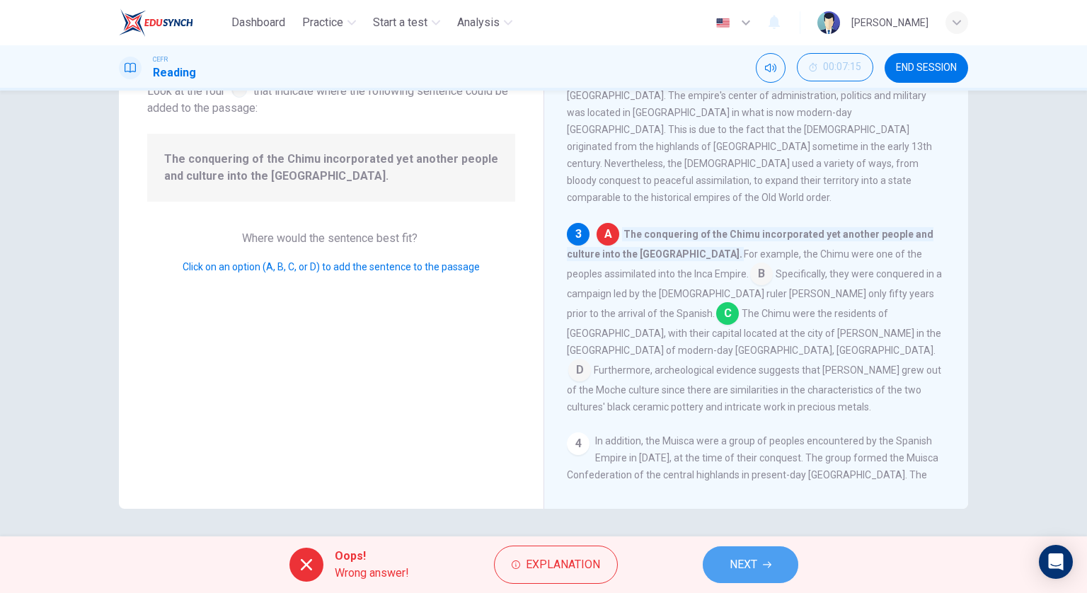
click at [750, 558] on span "NEXT" at bounding box center [744, 565] width 28 height 20
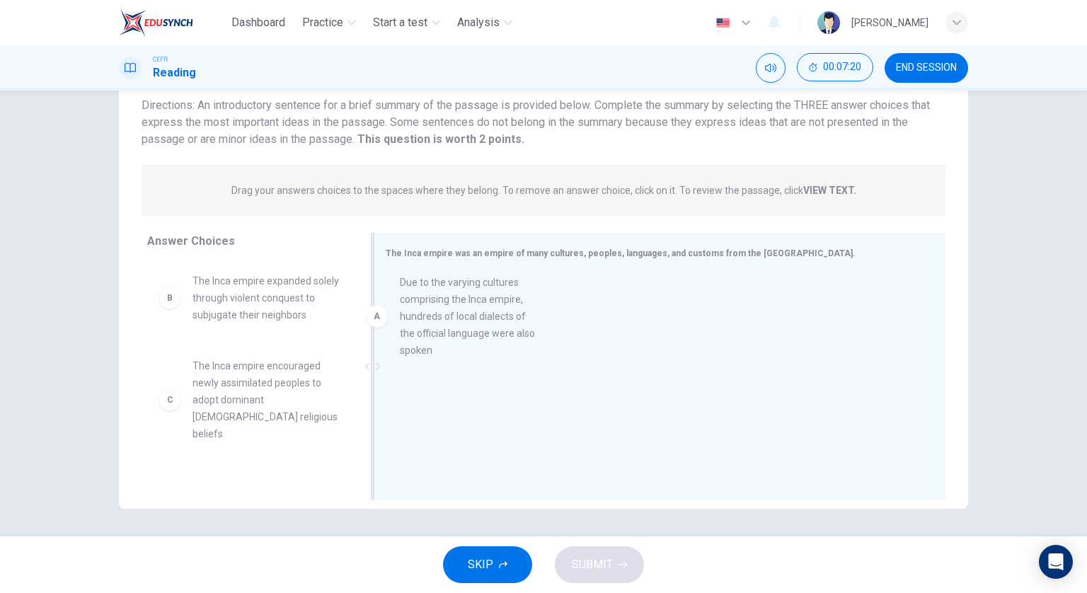
drag, startPoint x: 277, startPoint y: 333, endPoint x: 493, endPoint y: 335, distance: 215.2
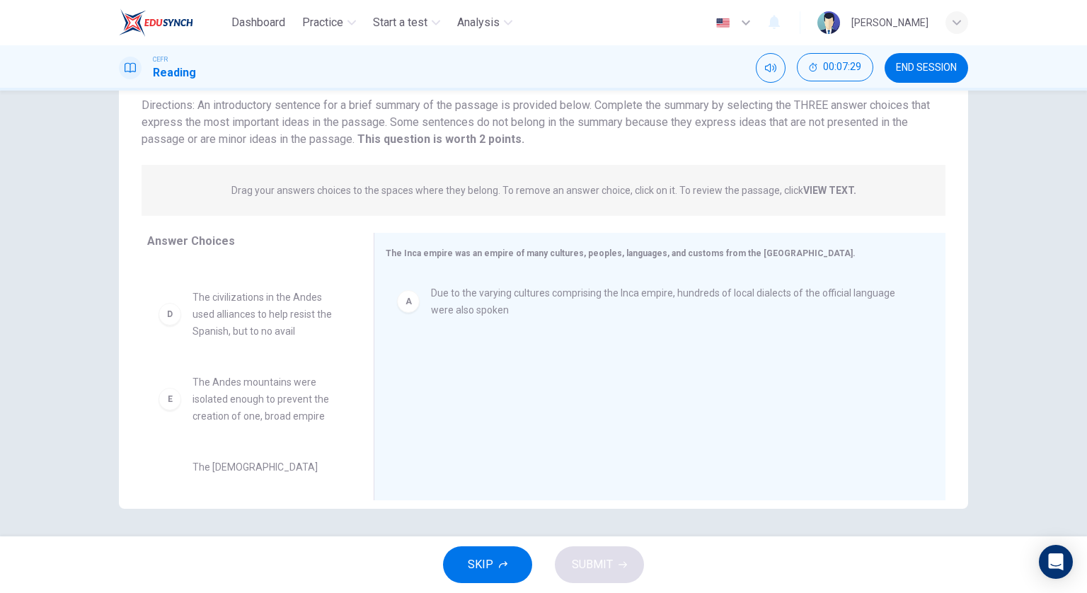
scroll to position [212, 0]
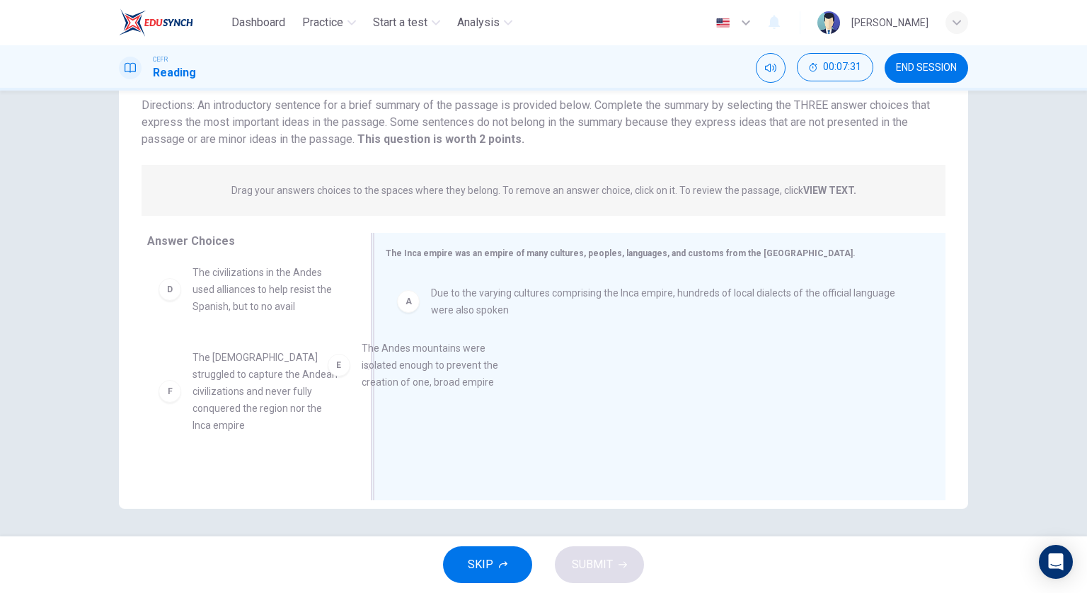
drag, startPoint x: 294, startPoint y: 376, endPoint x: 524, endPoint y: 390, distance: 230.5
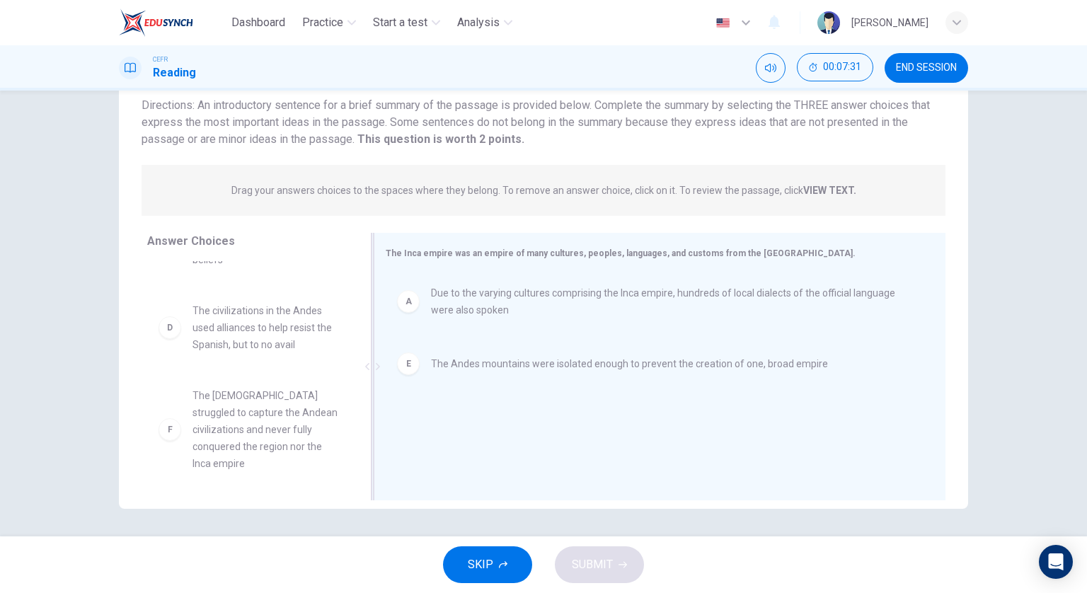
scroll to position [161, 0]
drag, startPoint x: 330, startPoint y: 413, endPoint x: 337, endPoint y: 415, distance: 7.4
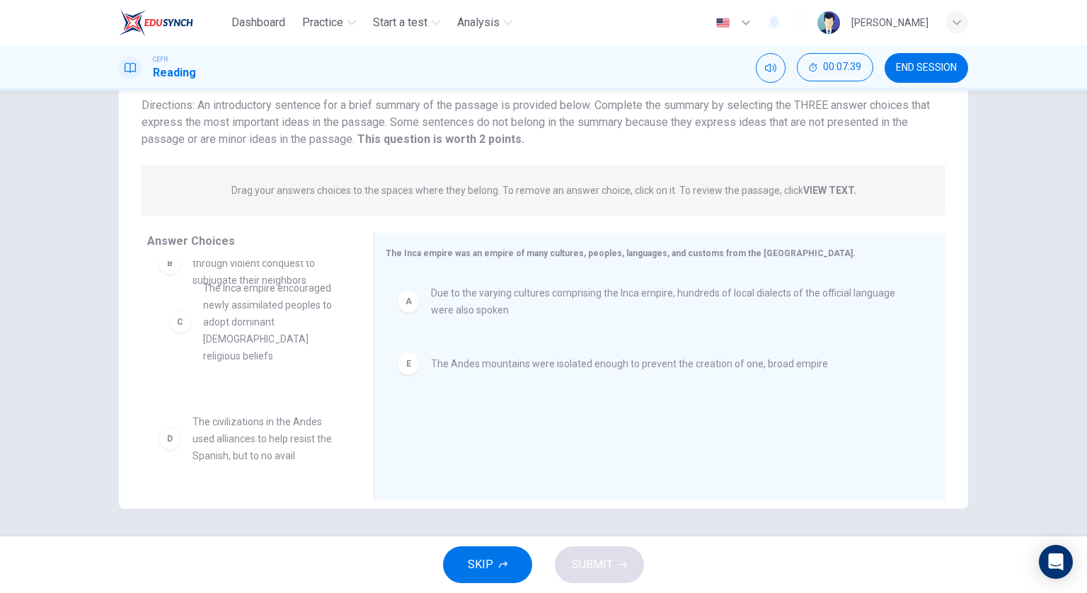
scroll to position [31, 0]
drag, startPoint x: 303, startPoint y: 331, endPoint x: 309, endPoint y: 350, distance: 20.8
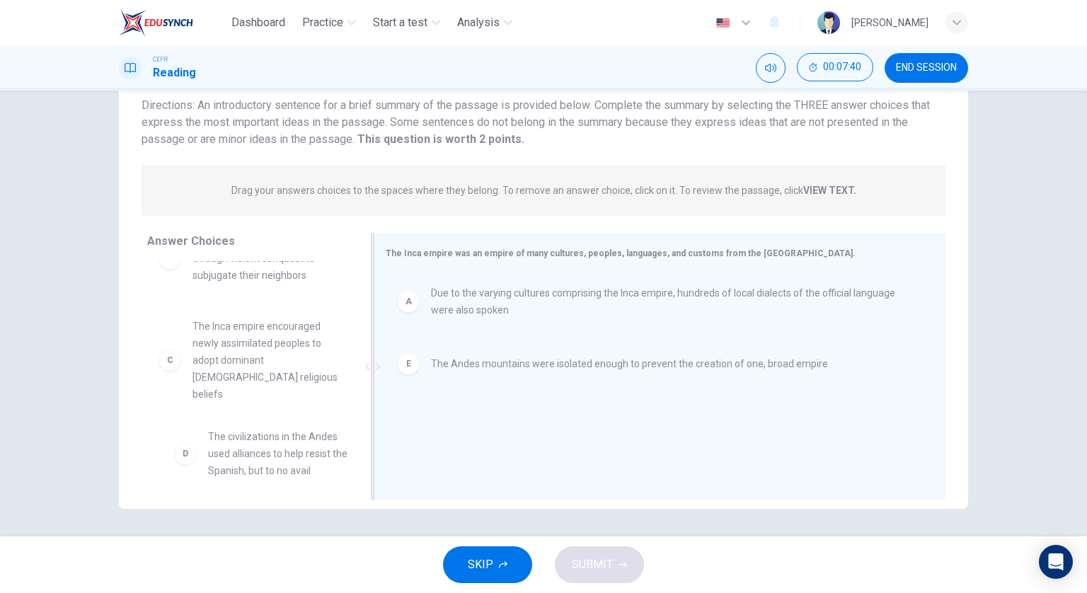
drag, startPoint x: 293, startPoint y: 441, endPoint x: 450, endPoint y: 444, distance: 157.1
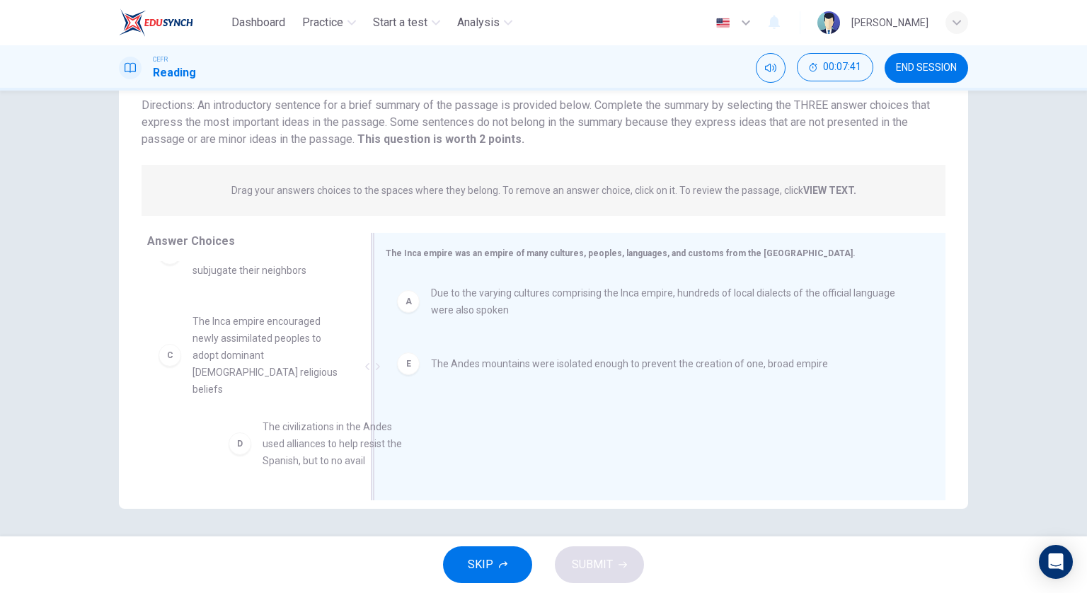
scroll to position [45, 0]
drag, startPoint x: 340, startPoint y: 454, endPoint x: 527, endPoint y: 455, distance: 186.8
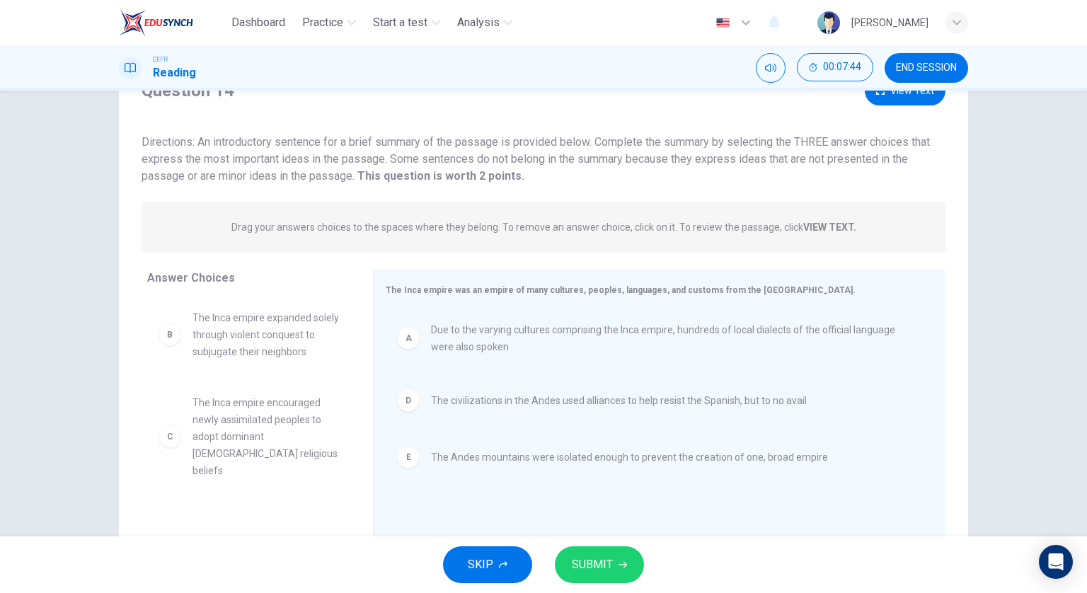
scroll to position [31, 0]
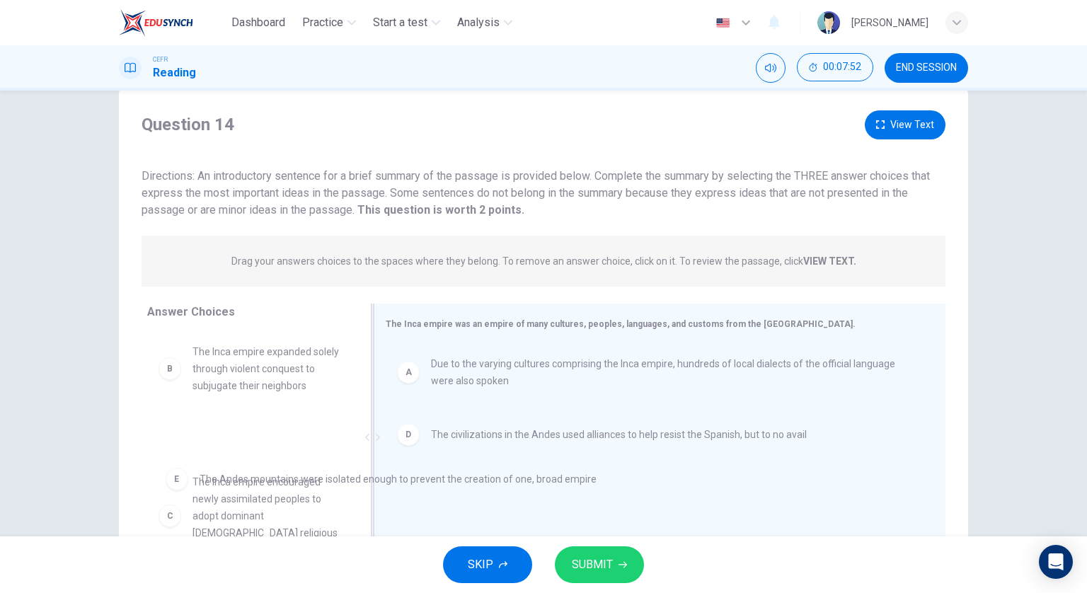
drag, startPoint x: 430, startPoint y: 497, endPoint x: 198, endPoint y: 486, distance: 232.4
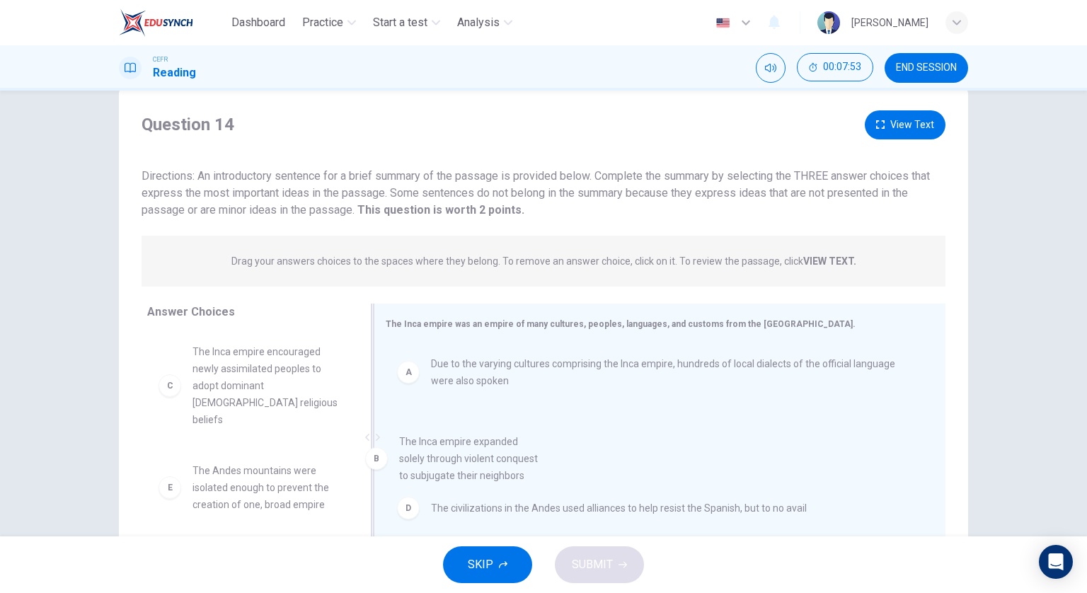
drag, startPoint x: 205, startPoint y: 380, endPoint x: 464, endPoint y: 488, distance: 280.8
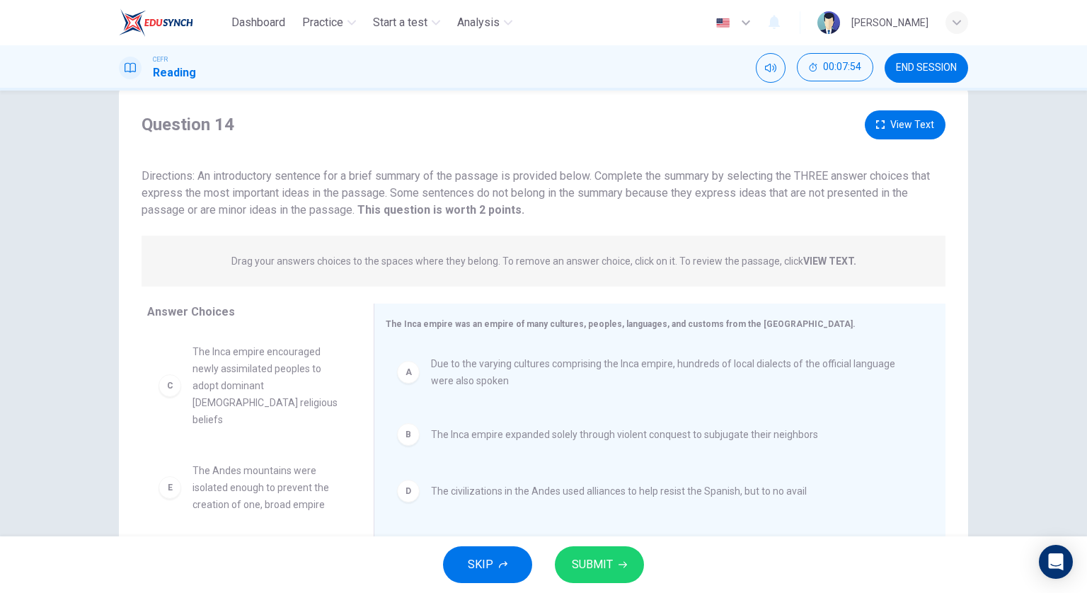
click at [596, 549] on button "SUBMIT" at bounding box center [599, 564] width 89 height 37
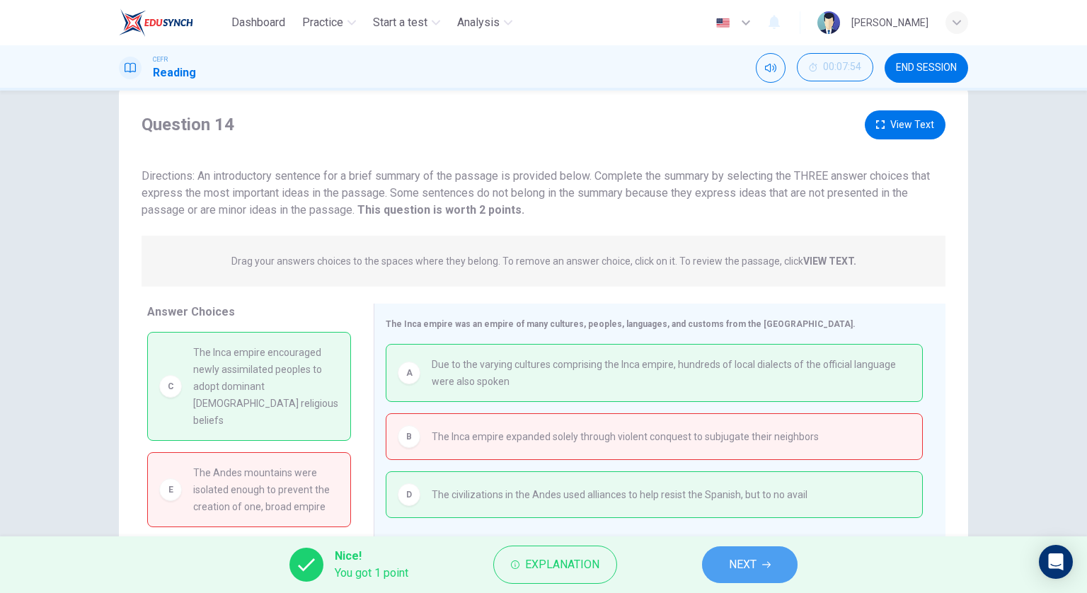
click at [728, 565] on button "NEXT" at bounding box center [750, 564] width 96 height 37
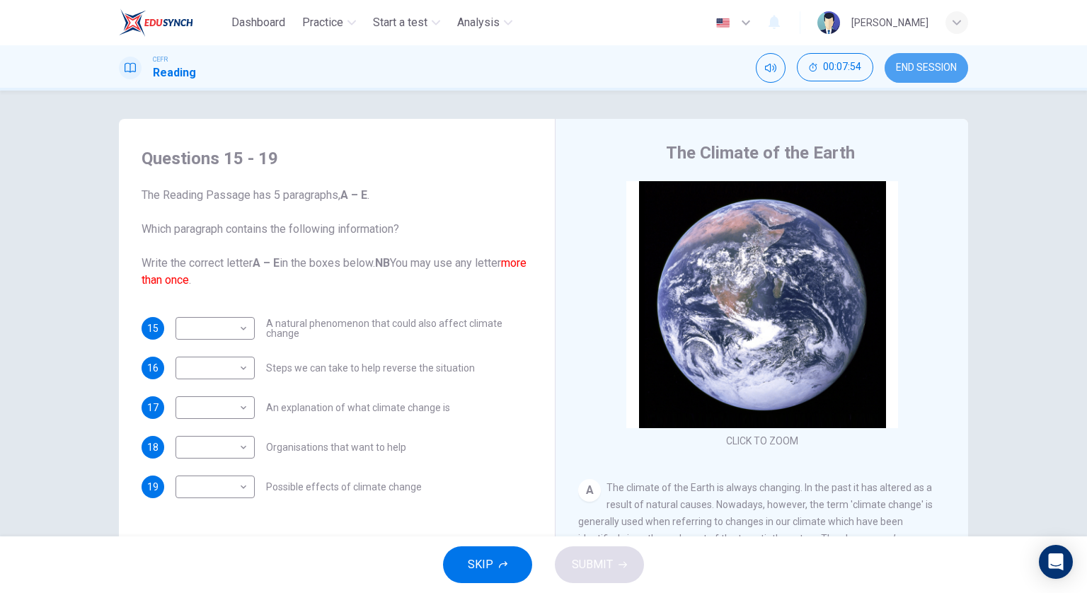
click at [904, 70] on span "END SESSION" at bounding box center [926, 67] width 61 height 11
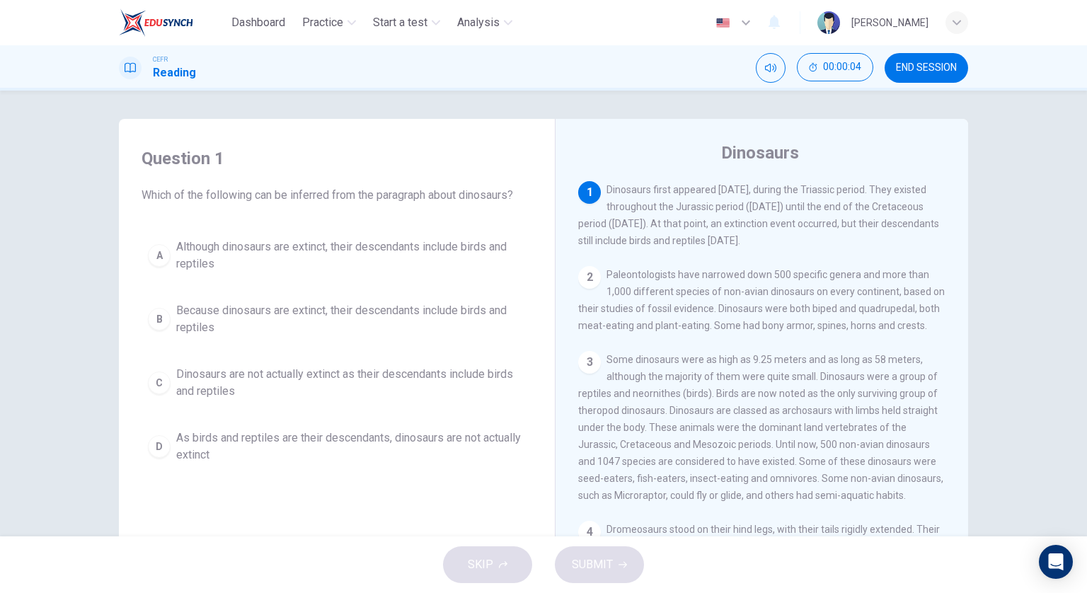
drag, startPoint x: 915, startPoint y: 61, endPoint x: 609, endPoint y: 64, distance: 306.5
click at [916, 61] on button "END SESSION" at bounding box center [927, 68] width 84 height 30
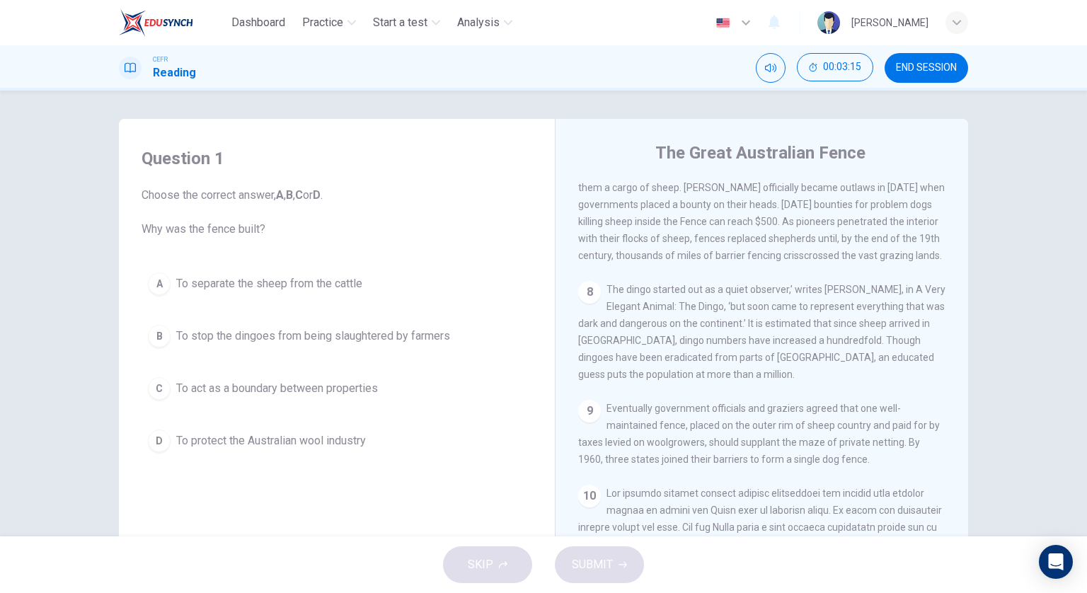
scroll to position [1203, 0]
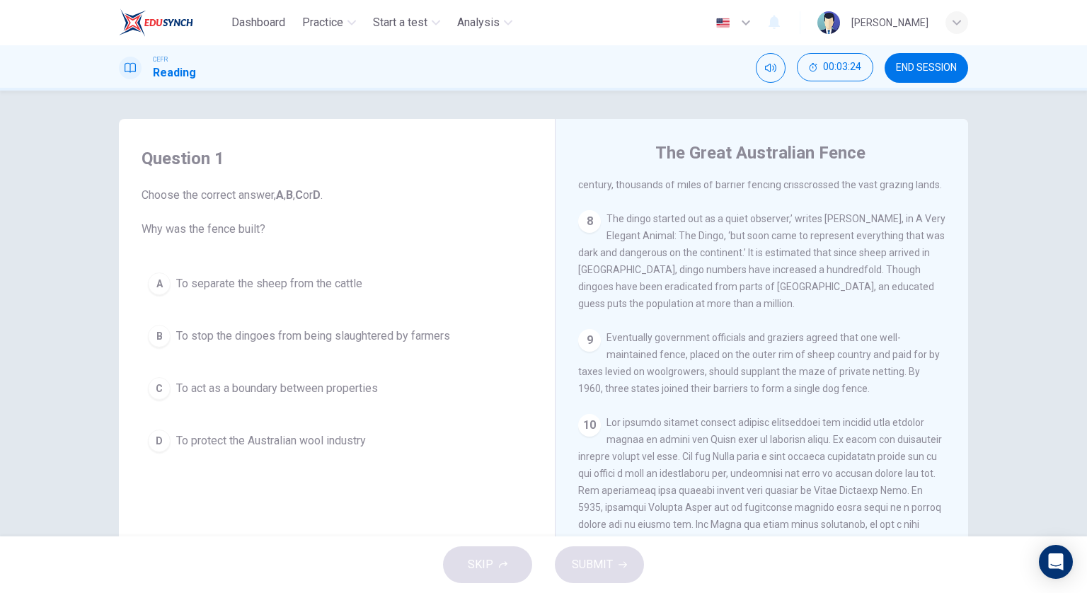
click at [890, 464] on div "10" at bounding box center [762, 533] width 368 height 238
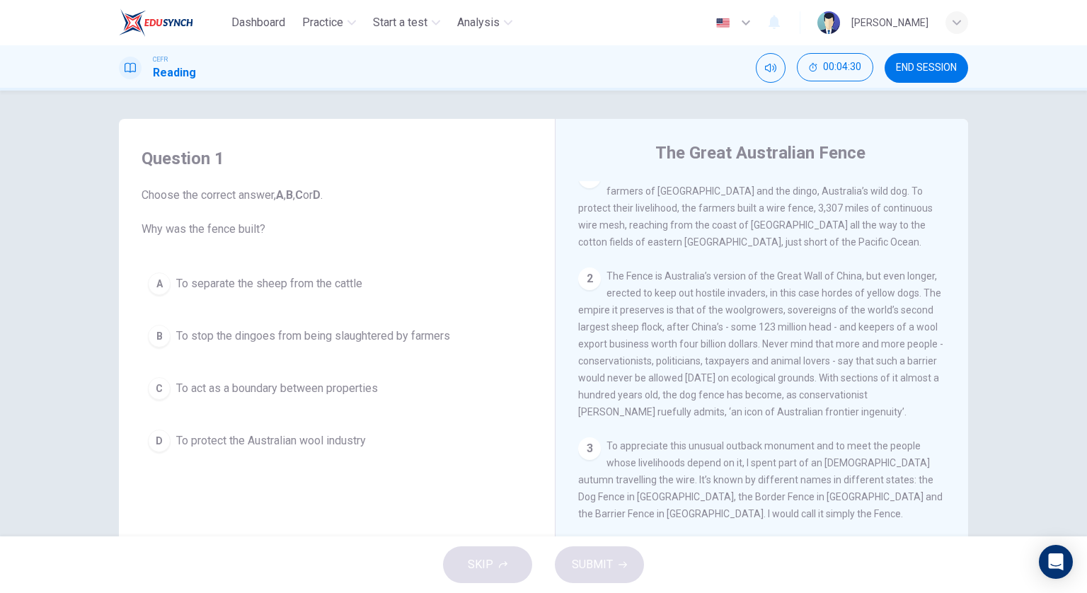
scroll to position [240, 0]
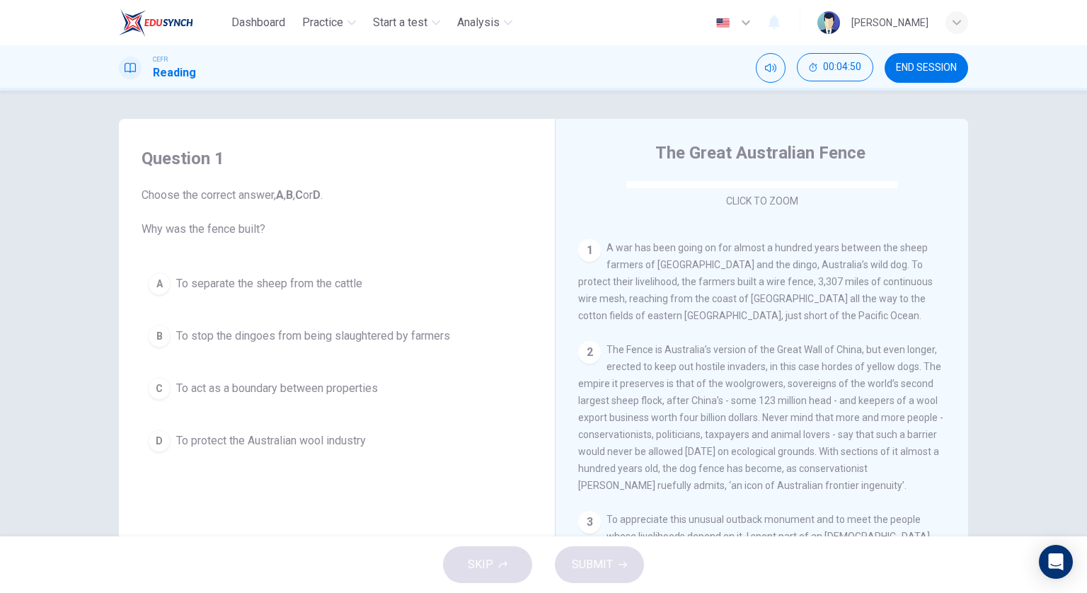
click at [385, 385] on button "C To act as a boundary between properties" at bounding box center [337, 388] width 391 height 35
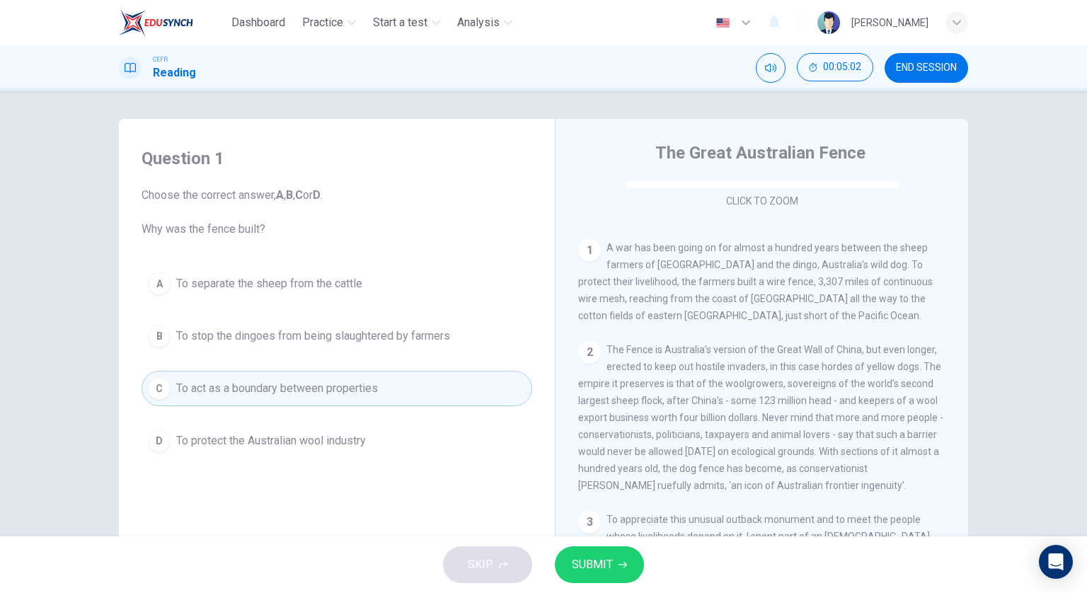
click at [379, 442] on button "D To protect the Australian wool industry" at bounding box center [337, 440] width 391 height 35
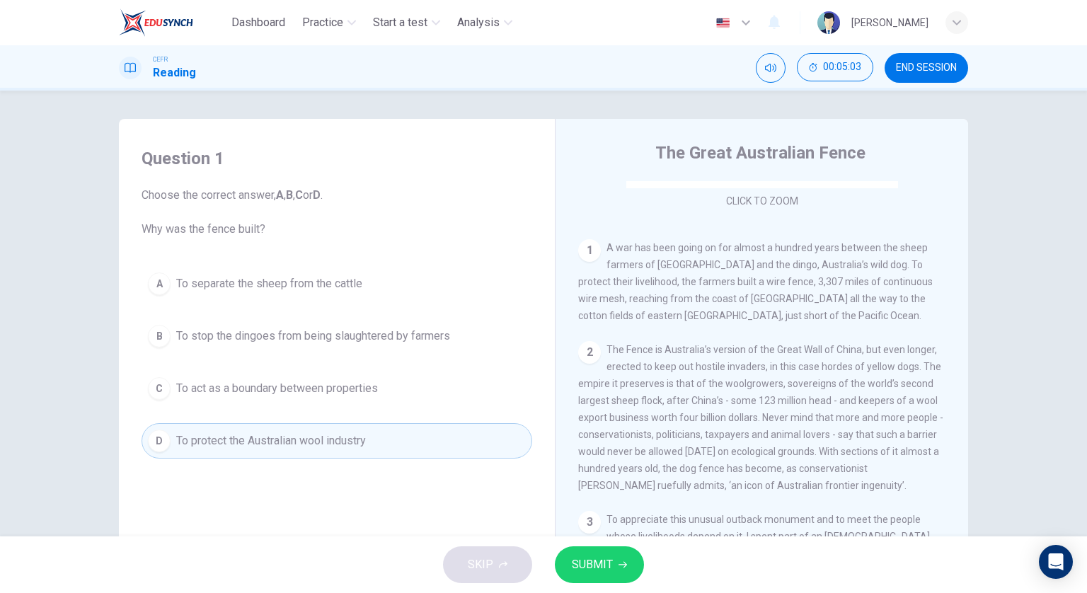
click at [607, 557] on span "SUBMIT" at bounding box center [592, 565] width 41 height 20
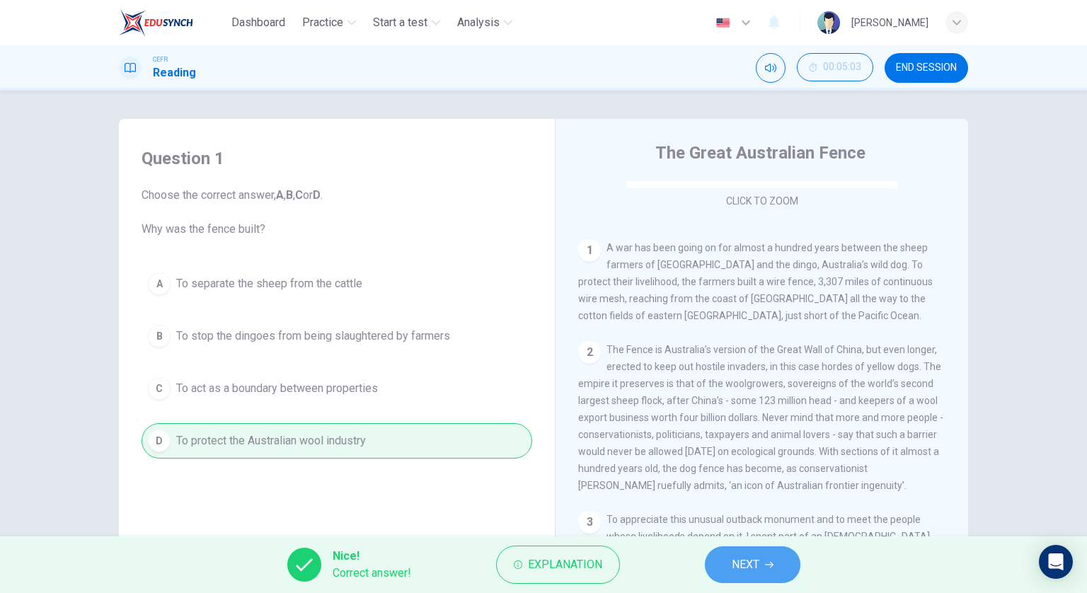
click at [749, 554] on button "NEXT" at bounding box center [753, 564] width 96 height 37
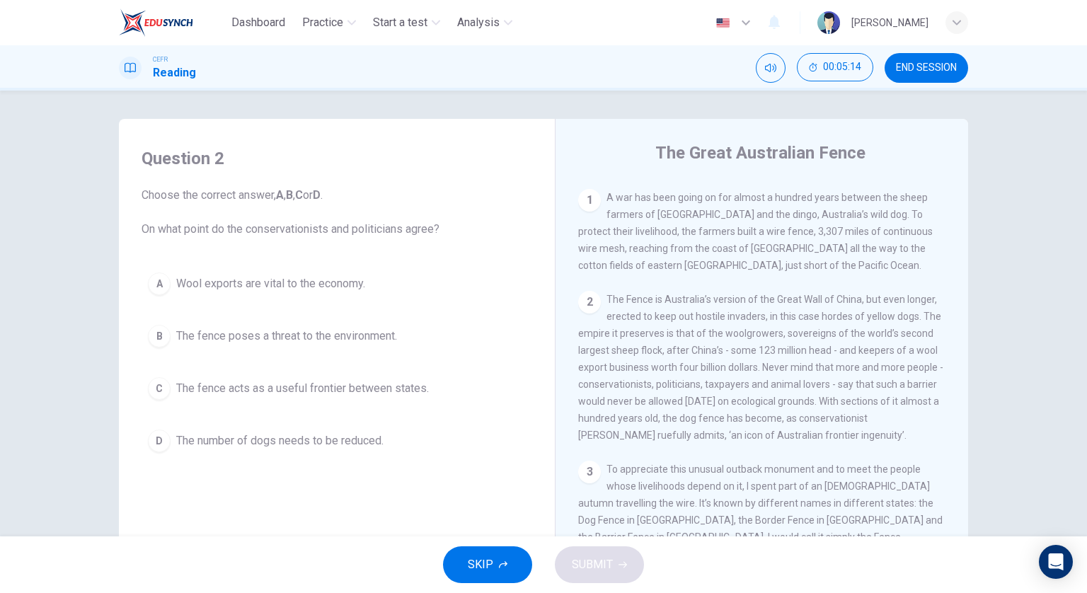
scroll to position [311, 0]
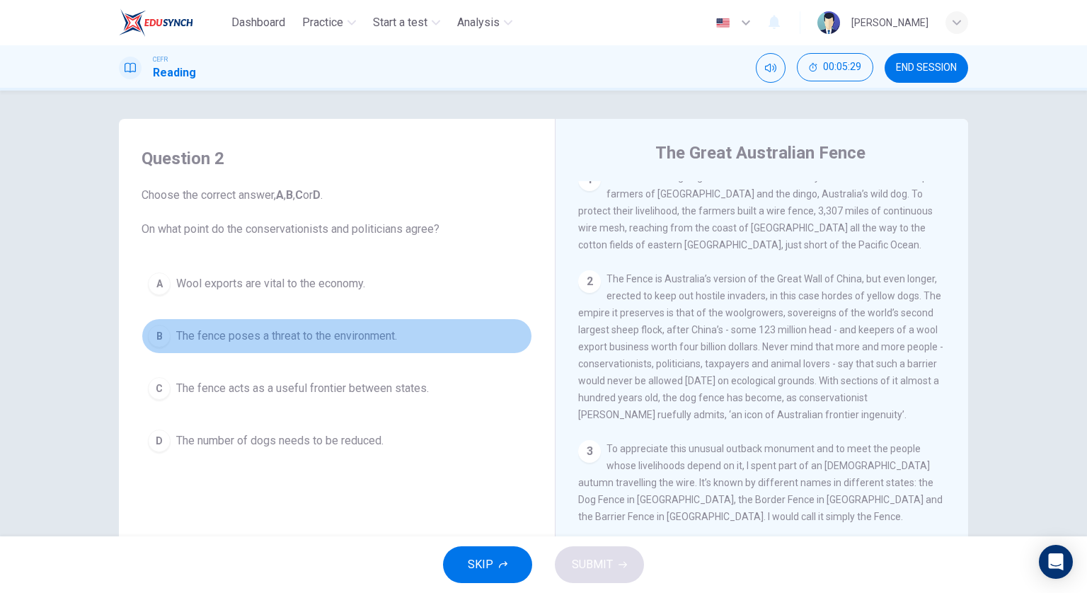
click at [404, 348] on button "B The fence poses a threat to the environment." at bounding box center [337, 335] width 391 height 35
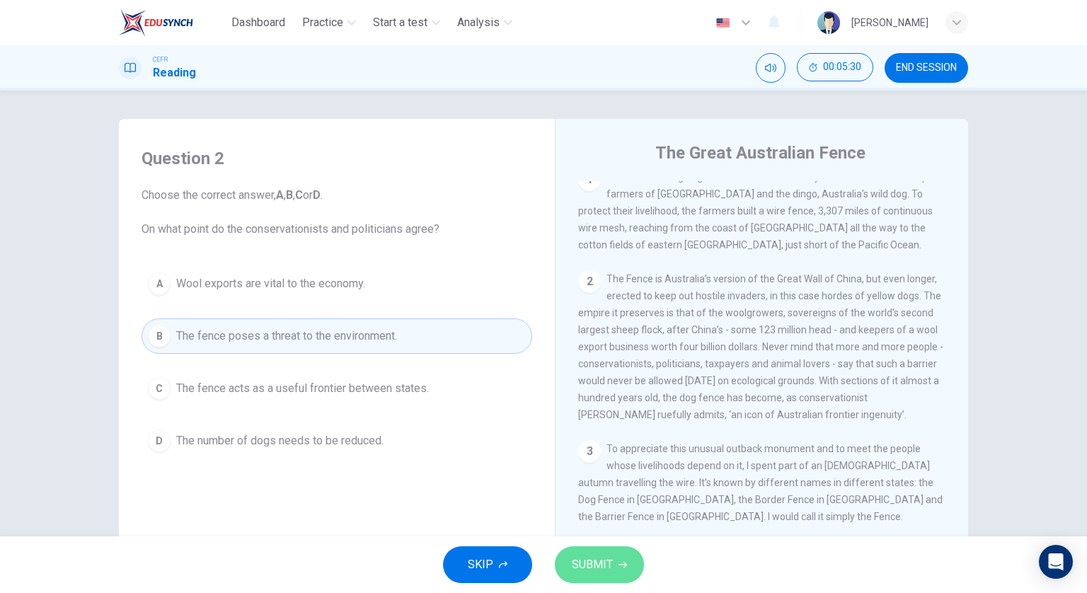
click at [607, 574] on span "SUBMIT" at bounding box center [592, 565] width 41 height 20
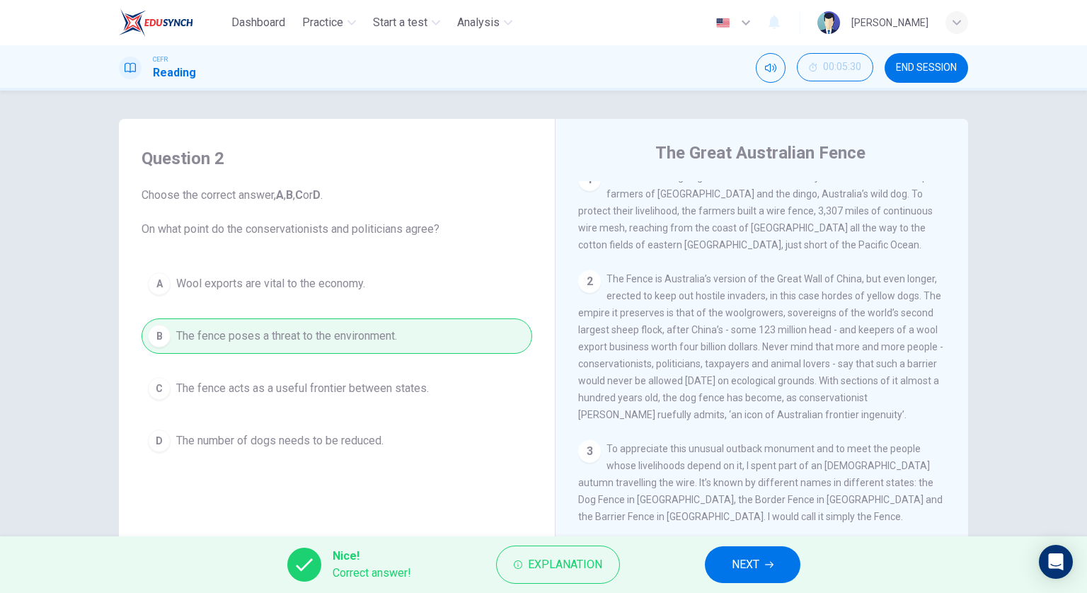
click at [761, 553] on button "NEXT" at bounding box center [753, 564] width 96 height 37
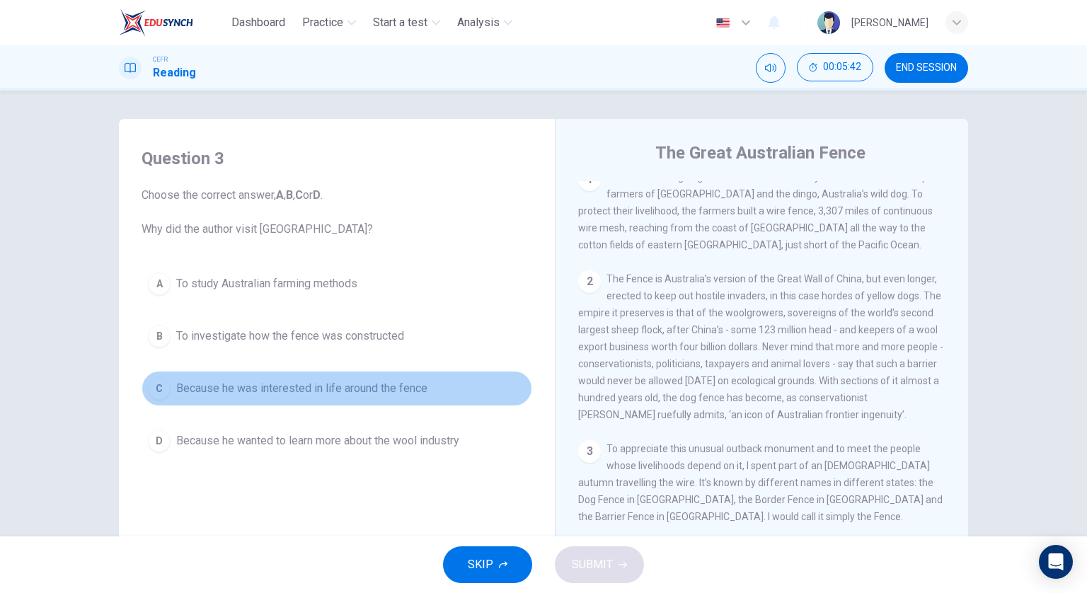
click at [436, 381] on button "C Because he was interested in life around the fence" at bounding box center [337, 388] width 391 height 35
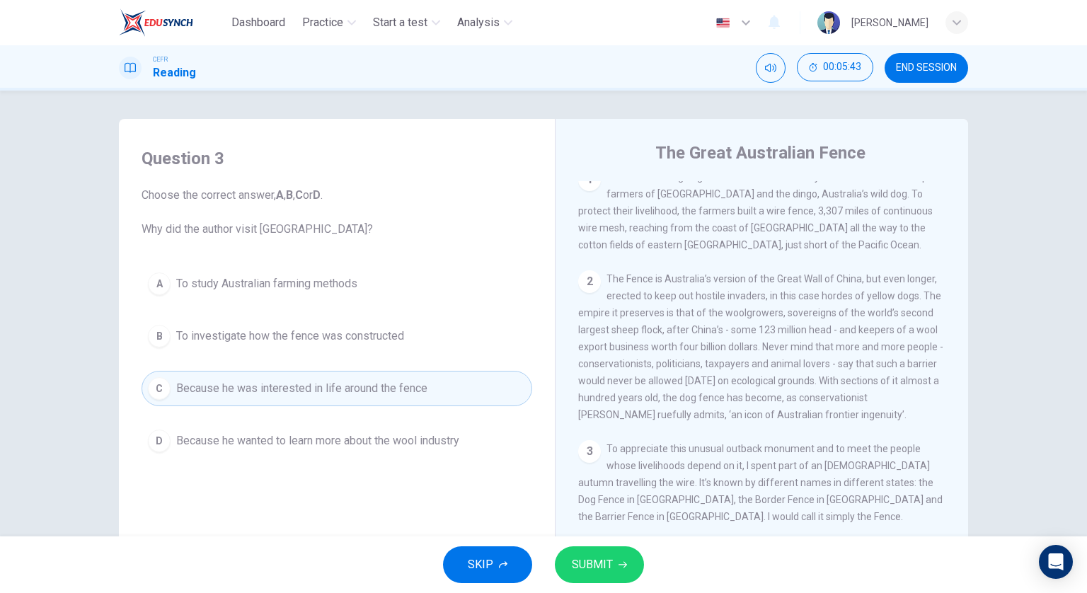
click at [592, 556] on span "SUBMIT" at bounding box center [592, 565] width 41 height 20
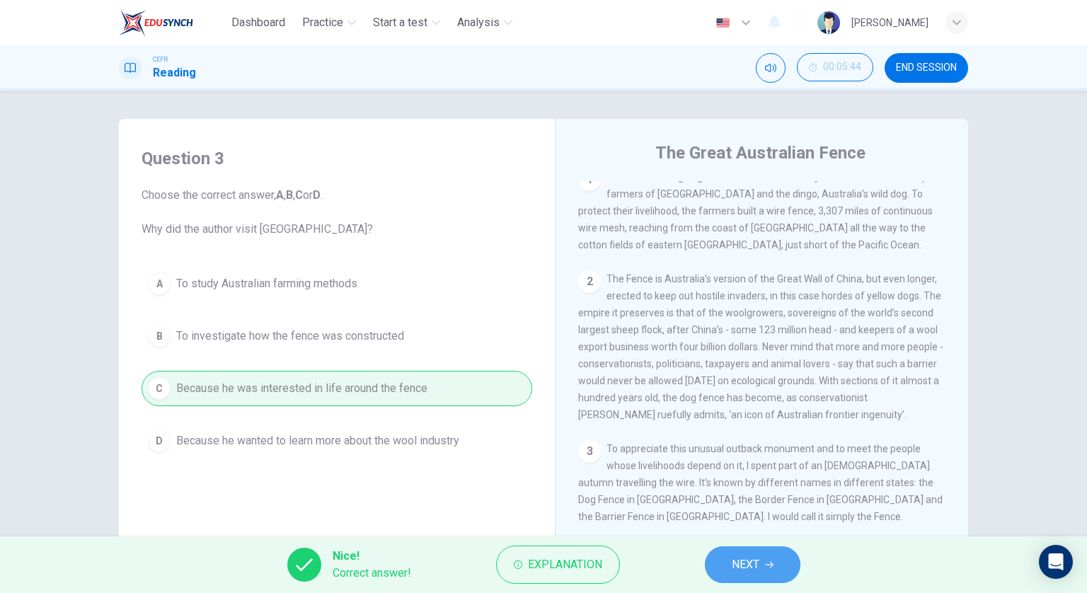
click at [750, 559] on span "NEXT" at bounding box center [746, 565] width 28 height 20
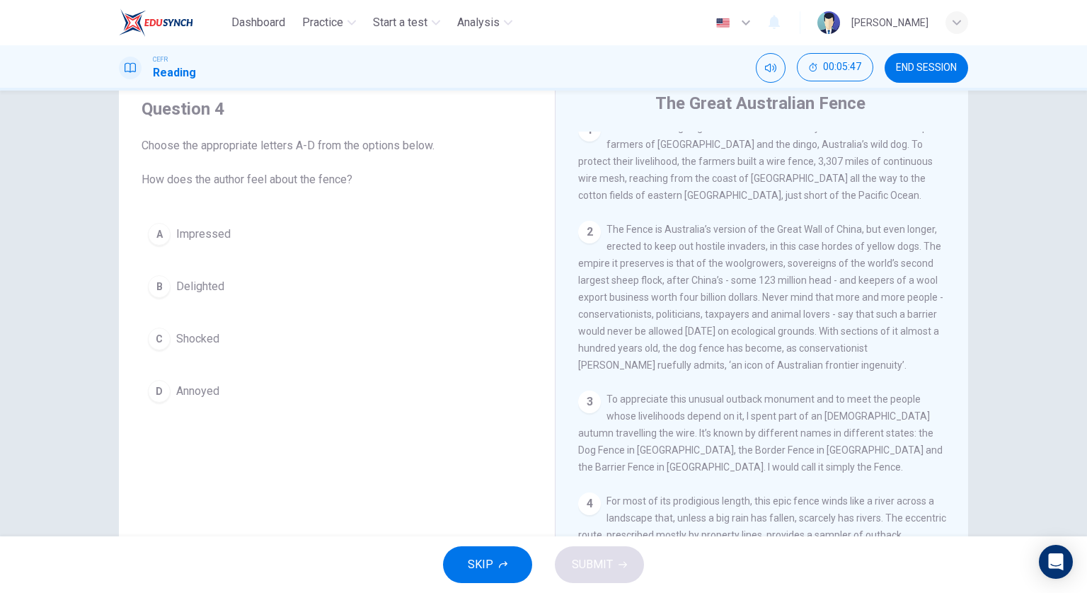
scroll to position [71, 0]
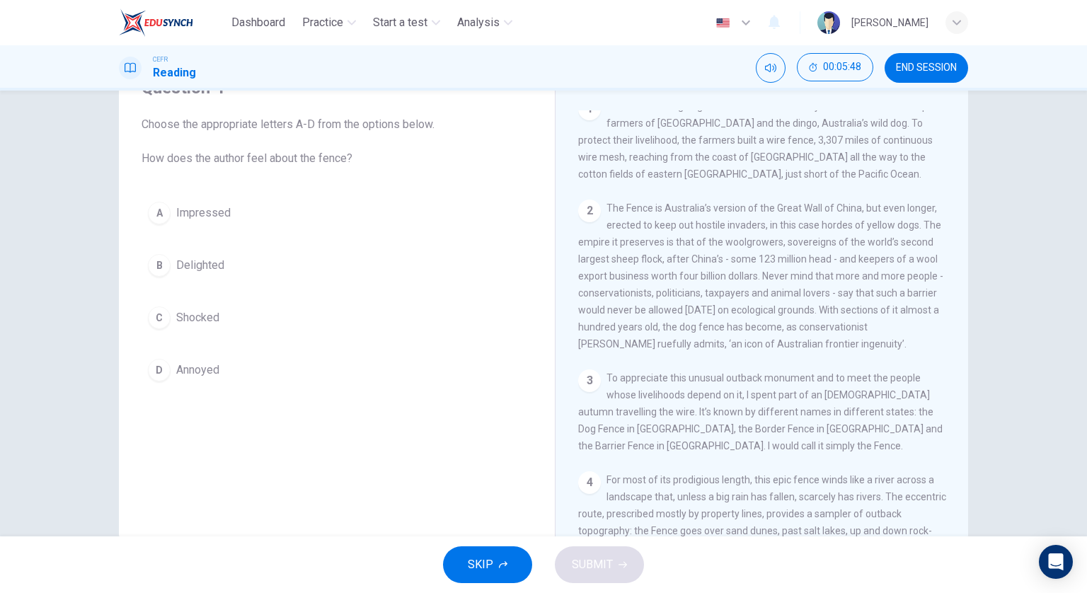
click at [241, 261] on button "B Delighted" at bounding box center [337, 265] width 391 height 35
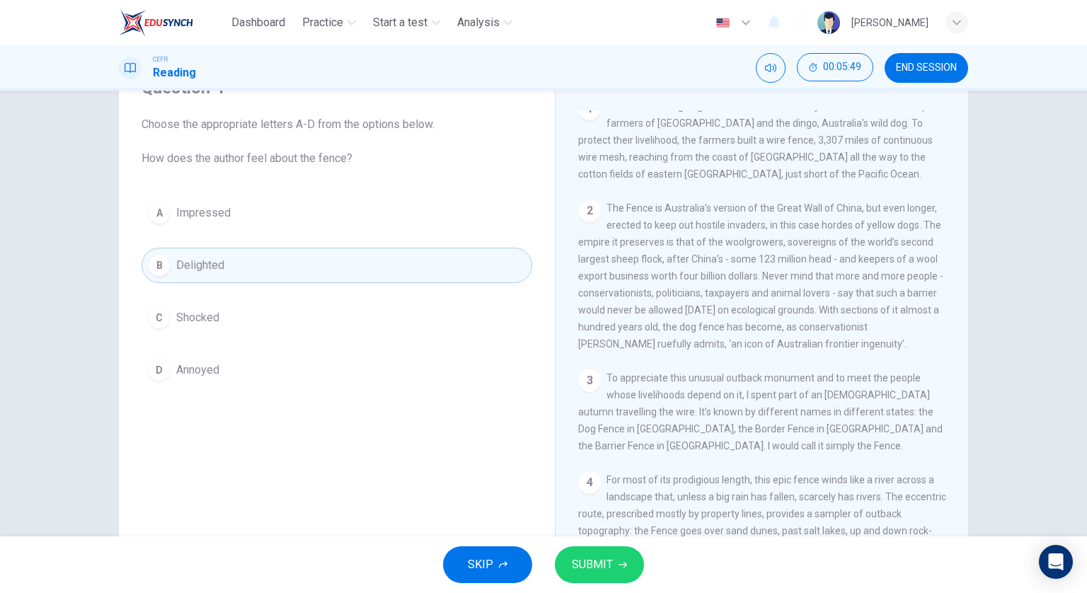
click at [587, 556] on span "SUBMIT" at bounding box center [592, 565] width 41 height 20
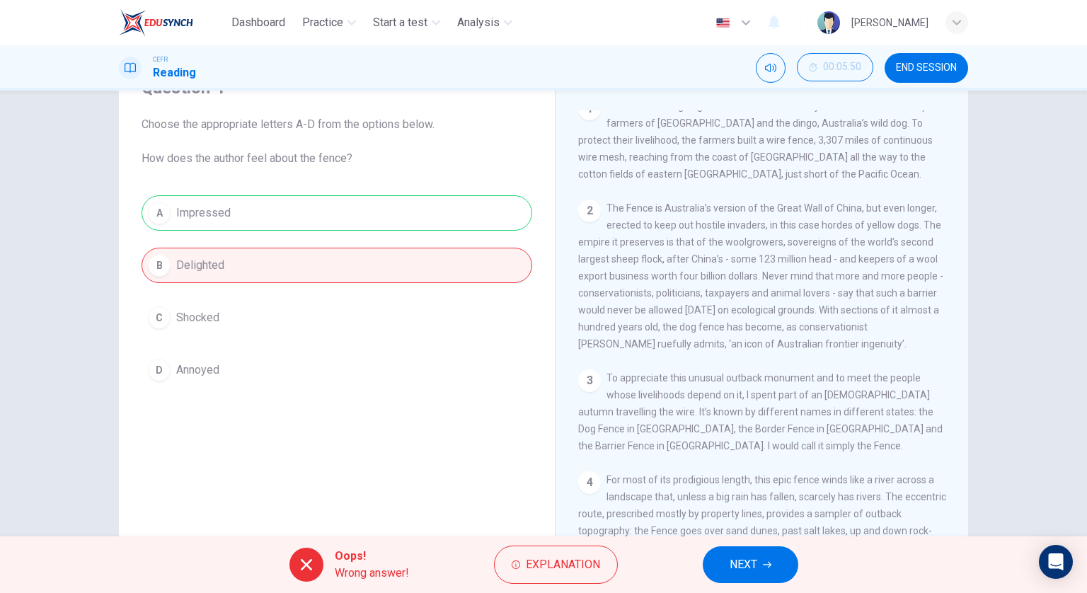
click at [754, 557] on span "NEXT" at bounding box center [744, 565] width 28 height 20
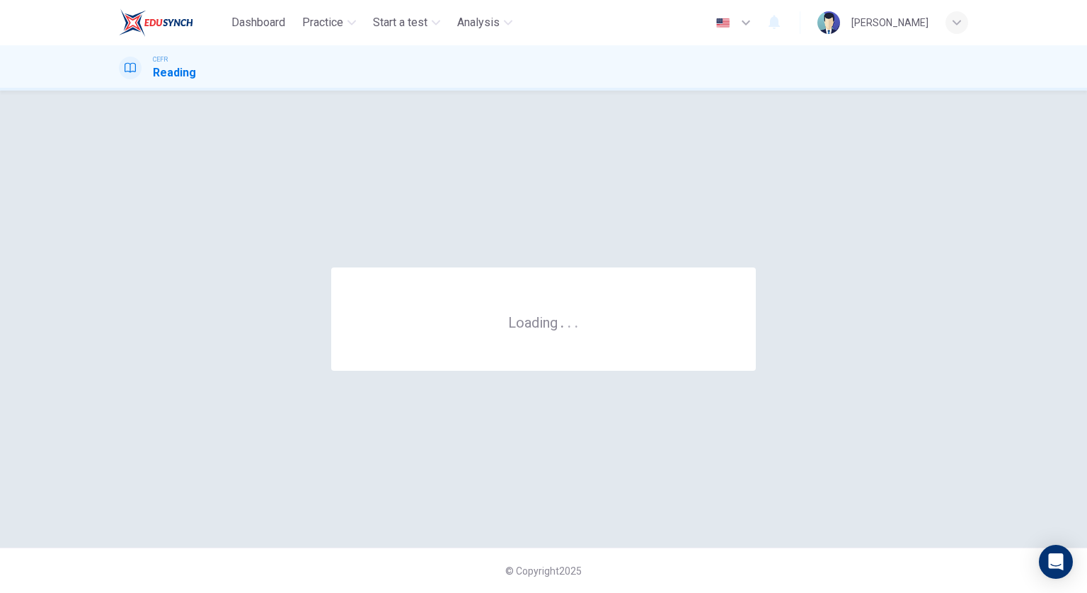
scroll to position [0, 0]
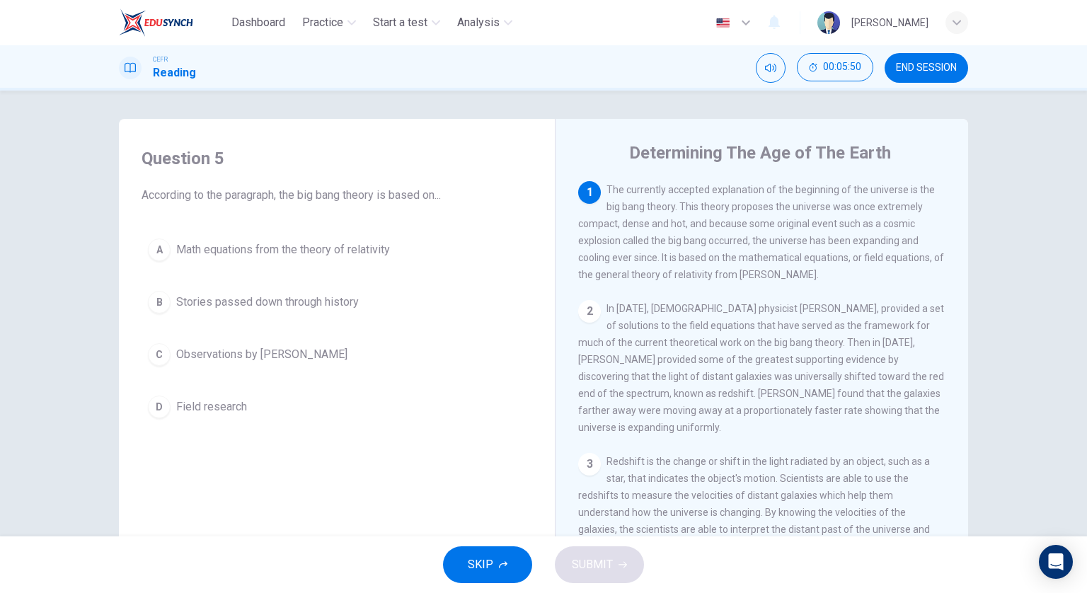
click at [895, 54] on button "END SESSION" at bounding box center [927, 68] width 84 height 30
